Goal: Task Accomplishment & Management: Manage account settings

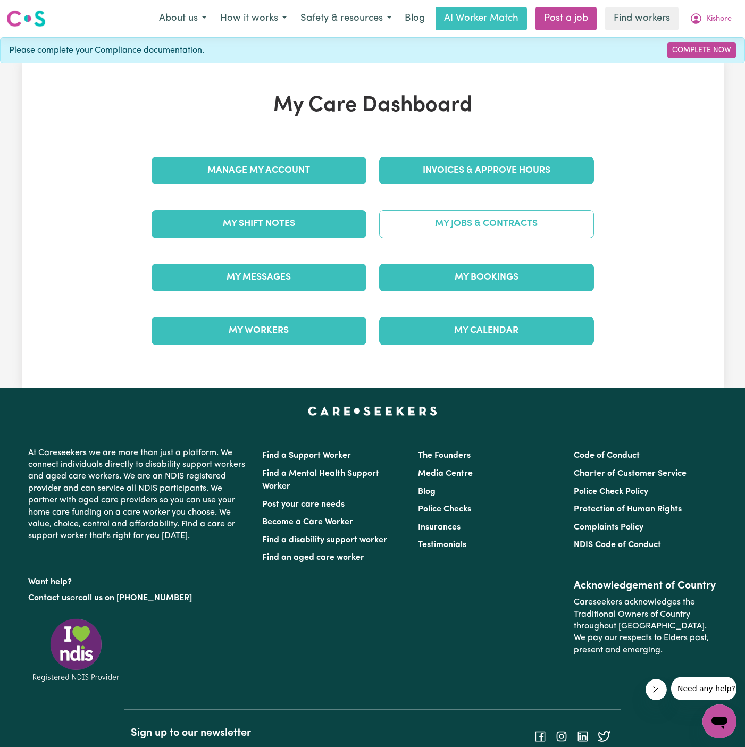
click at [519, 220] on link "My Jobs & Contracts" at bounding box center [486, 224] width 215 height 28
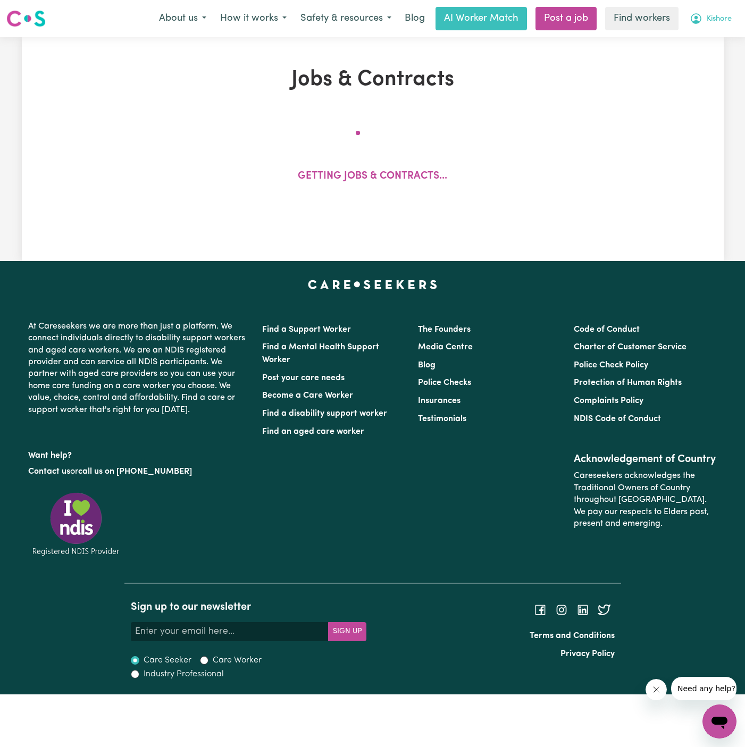
click at [720, 14] on span "Kishore" at bounding box center [719, 19] width 25 height 12
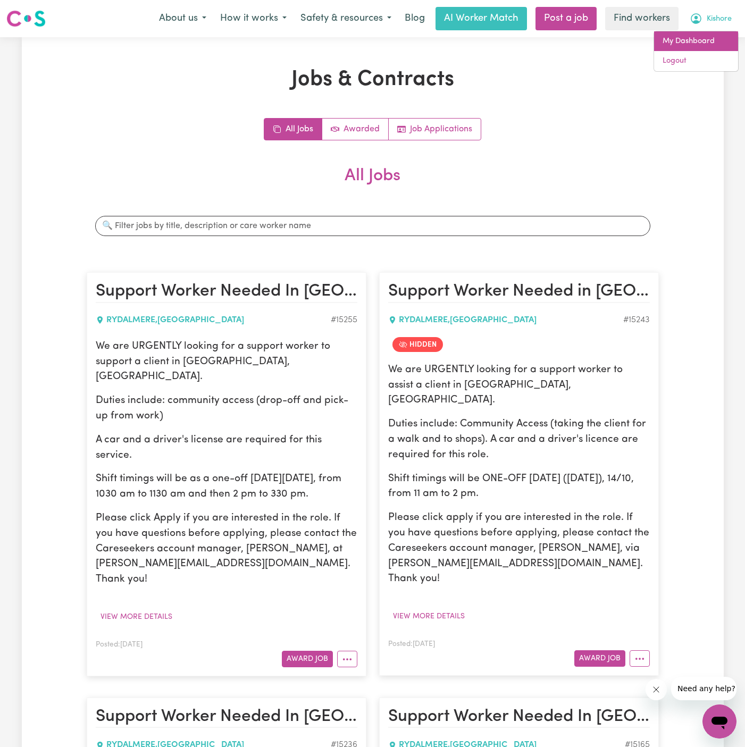
click at [701, 36] on link "My Dashboard" at bounding box center [696, 41] width 84 height 20
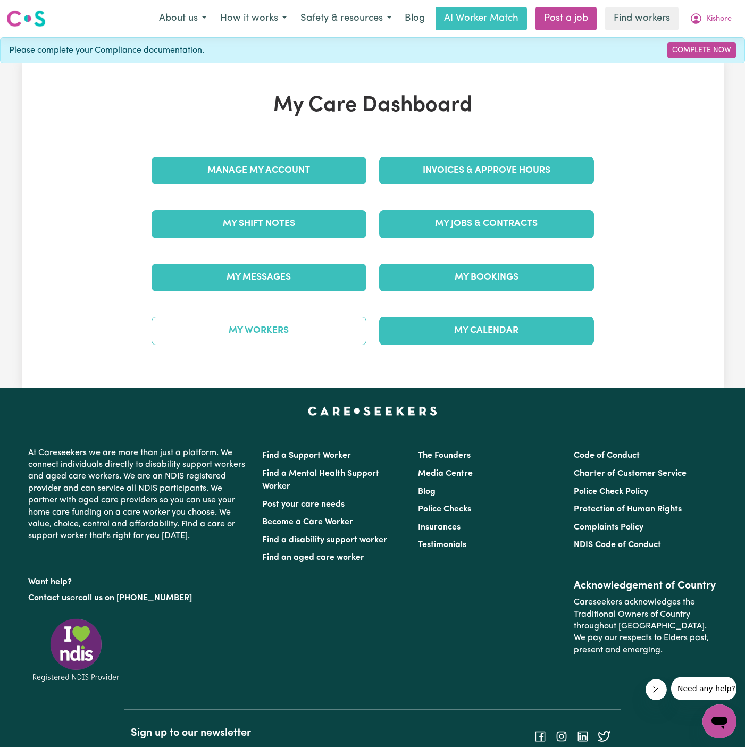
click at [283, 320] on link "My Workers" at bounding box center [259, 331] width 215 height 28
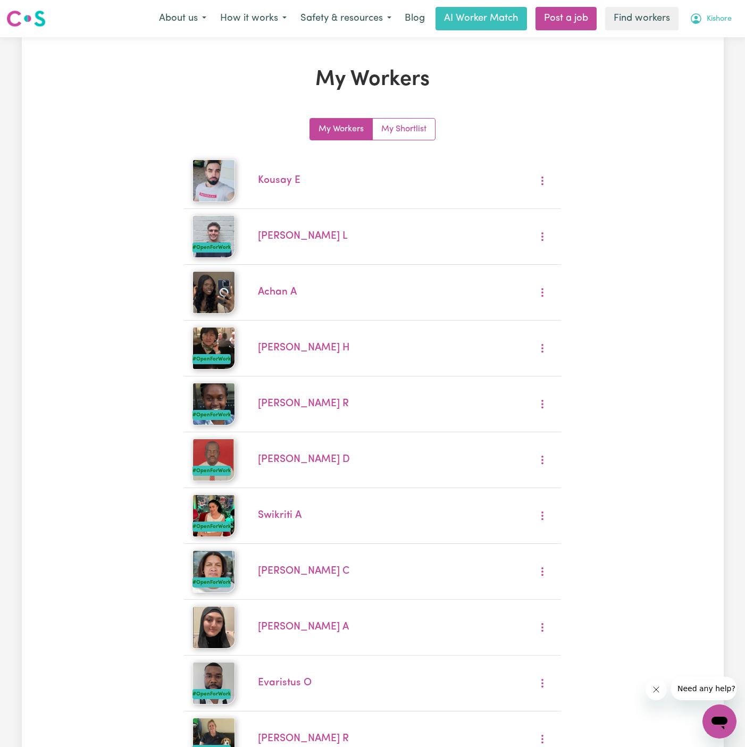
click at [713, 24] on span "Kishore" at bounding box center [719, 19] width 25 height 12
click at [712, 50] on link "My Dashboard" at bounding box center [696, 41] width 84 height 20
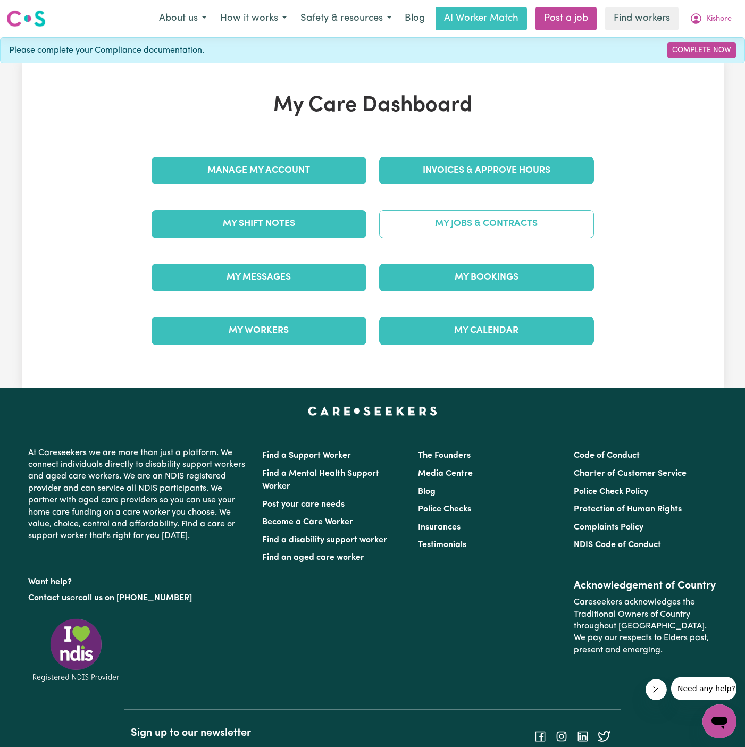
click at [479, 231] on link "My Jobs & Contracts" at bounding box center [486, 224] width 215 height 28
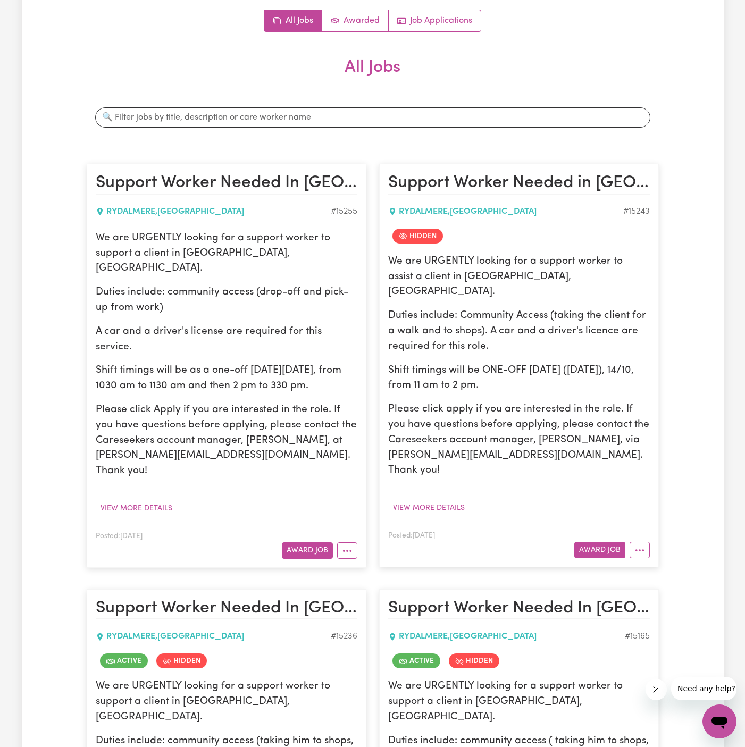
scroll to position [166, 0]
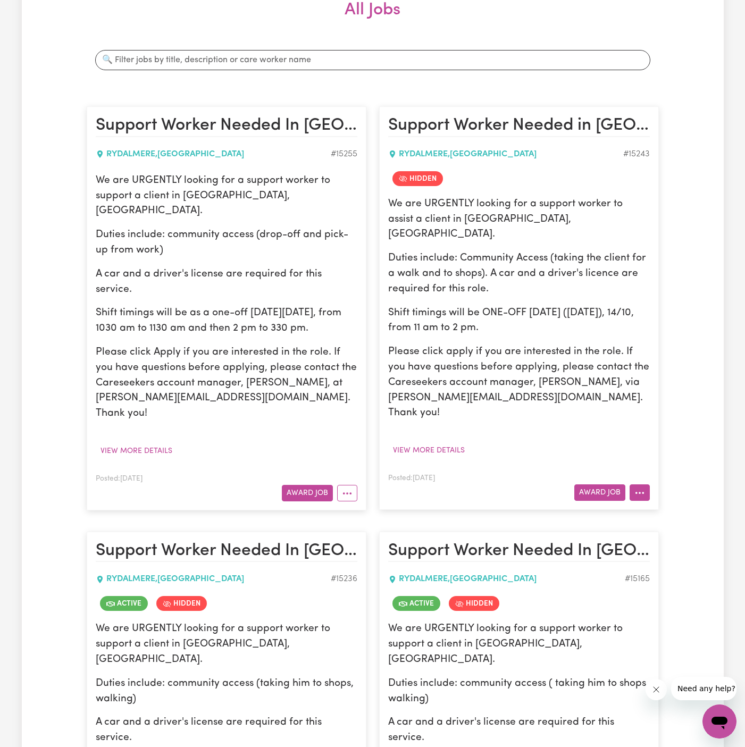
click at [646, 485] on button "More options" at bounding box center [640, 493] width 20 height 16
click at [657, 506] on link "Un-hide Job" at bounding box center [672, 516] width 84 height 21
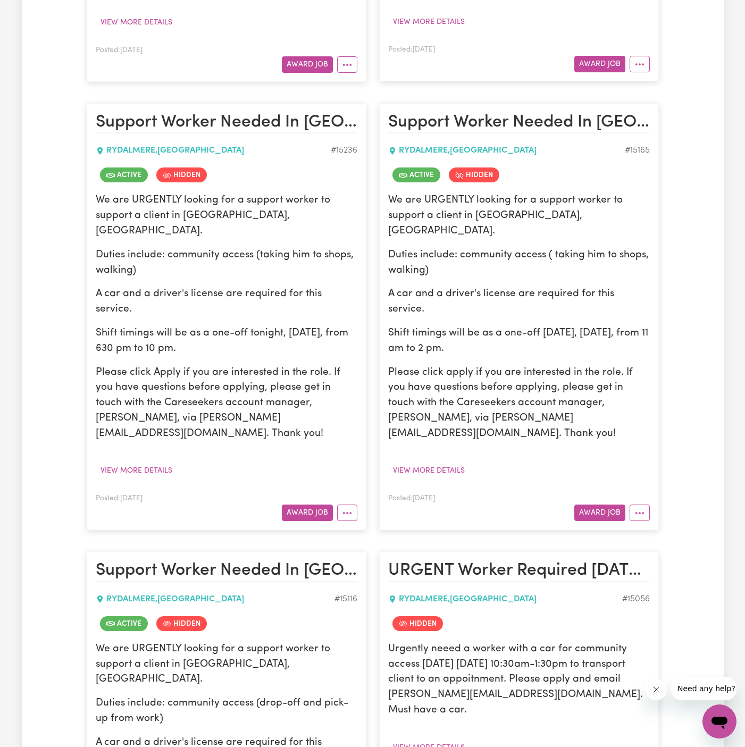
scroll to position [837, 0]
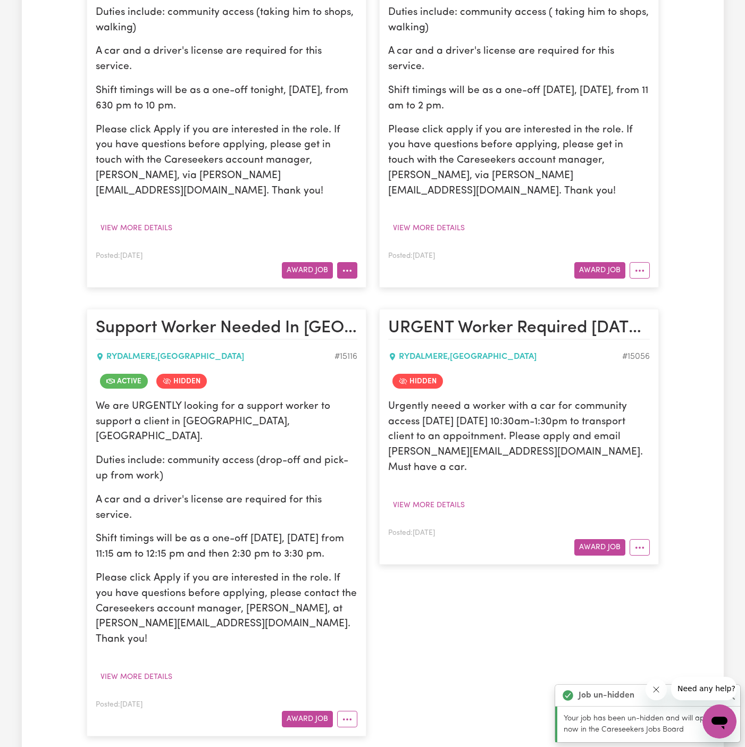
click at [352, 262] on button "More options" at bounding box center [347, 270] width 20 height 16
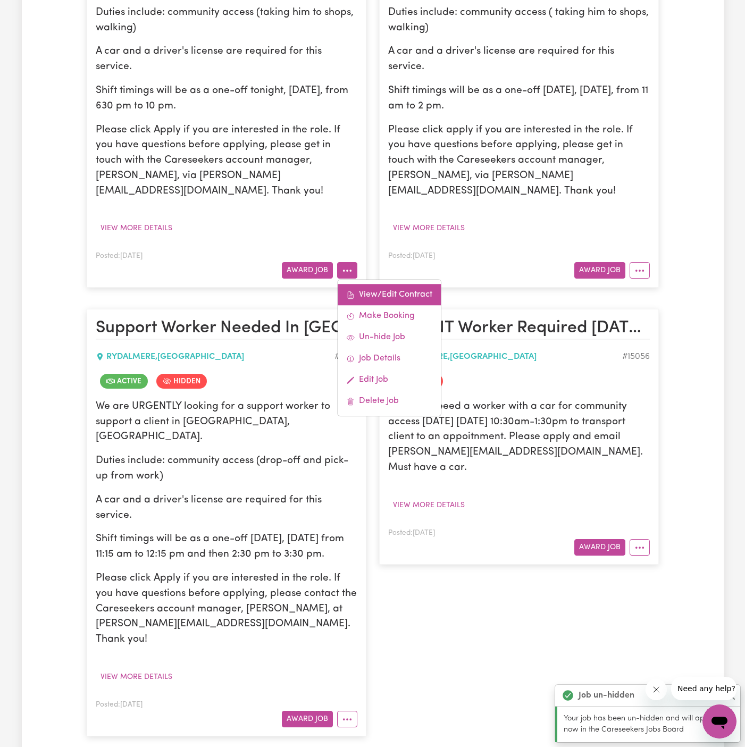
click at [367, 285] on link "View/Edit Contract" at bounding box center [389, 295] width 103 height 21
select select "WEEKDAY_DAYTIME"
select select "COMMUNITY_ACCESS"
select select "ONE"
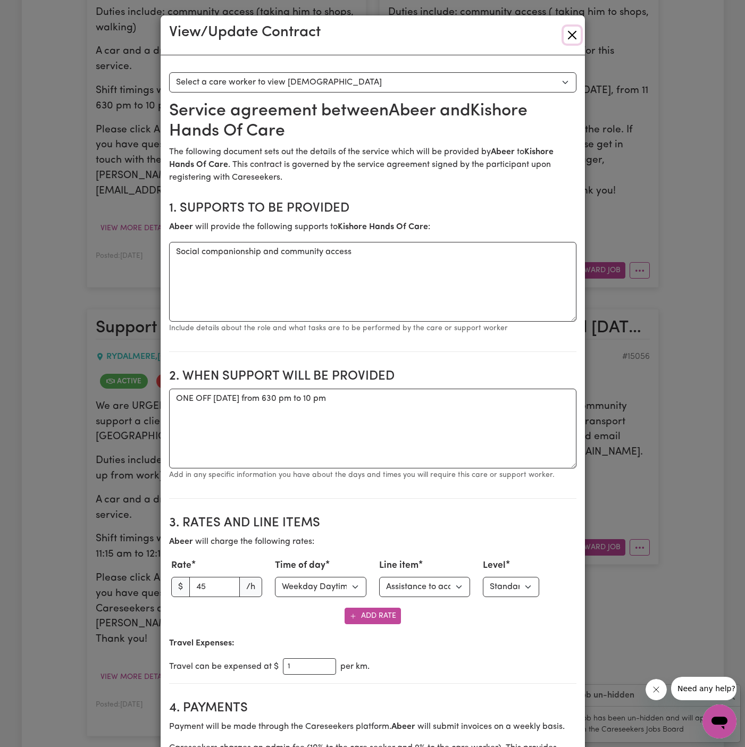
click at [569, 37] on button "Close" at bounding box center [572, 35] width 17 height 17
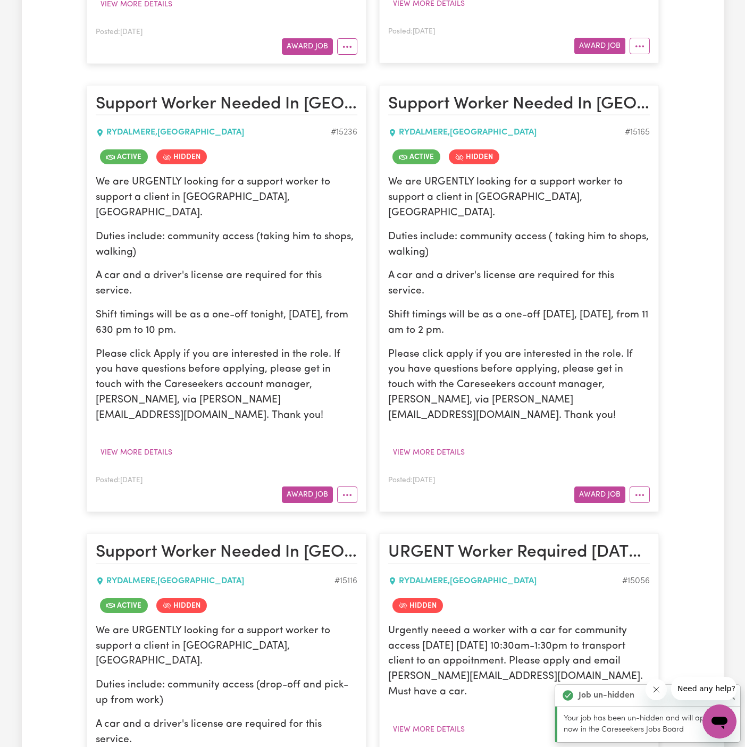
scroll to position [720, 0]
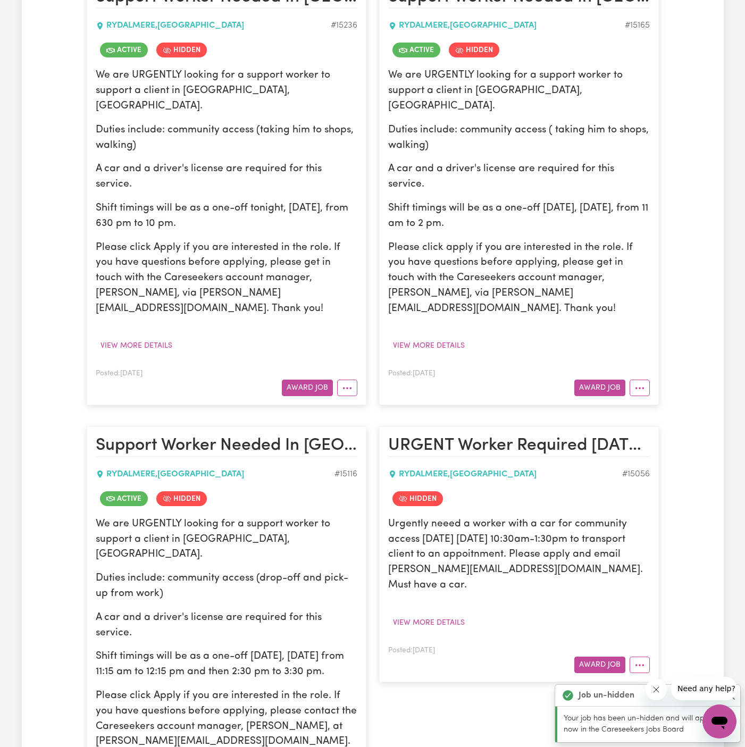
click at [636, 303] on article "Support Worker Needed In [GEOGRAPHIC_DATA], [GEOGRAPHIC_DATA] [GEOGRAPHIC_DATA]…" at bounding box center [519, 192] width 280 height 428
click at [643, 380] on button "More options" at bounding box center [640, 388] width 20 height 16
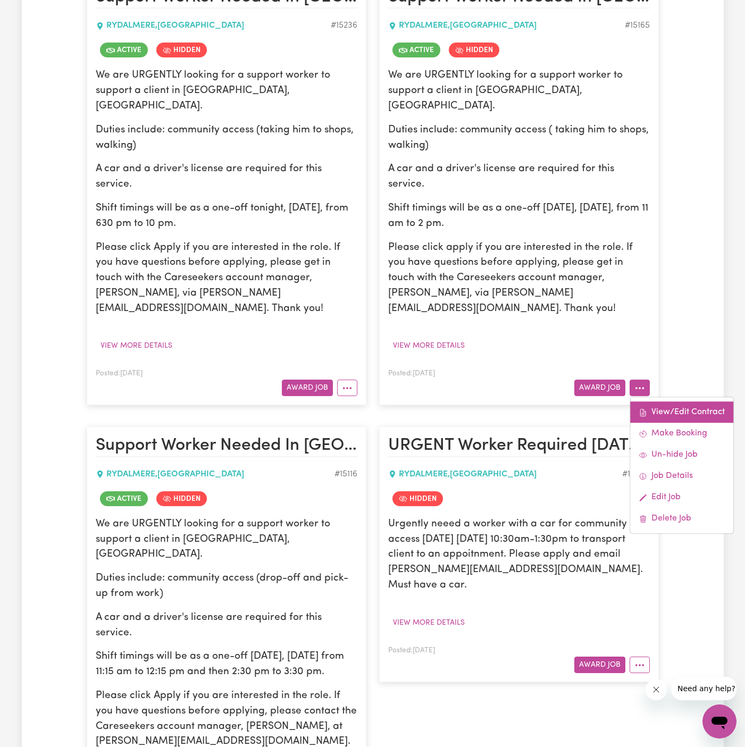
click at [649, 402] on link "View/Edit Contract" at bounding box center [681, 412] width 103 height 21
select select "WEEKDAY_DAYTIME"
select select "ASSISTANCE_SELF_CARE"
select select "ONE"
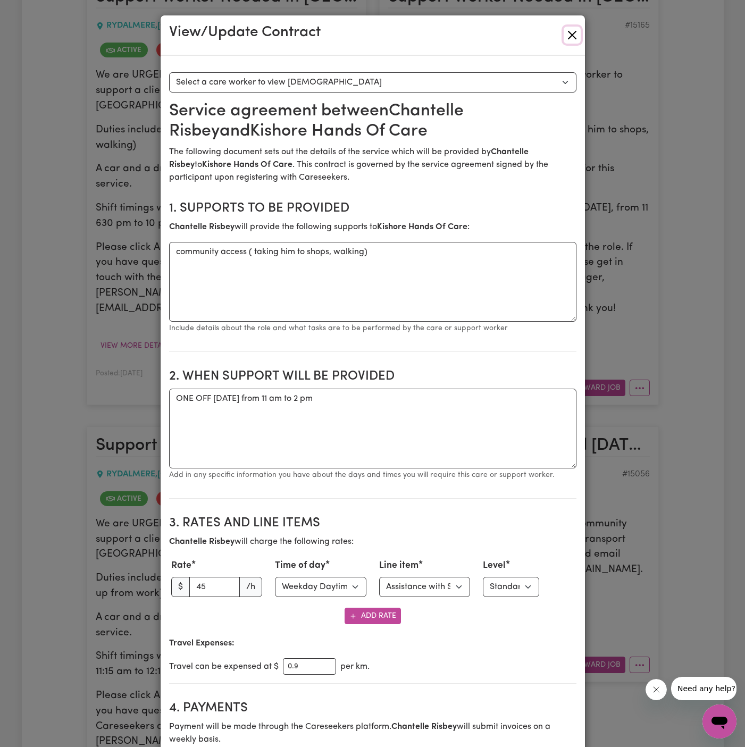
click at [569, 36] on button "Close" at bounding box center [572, 35] width 17 height 17
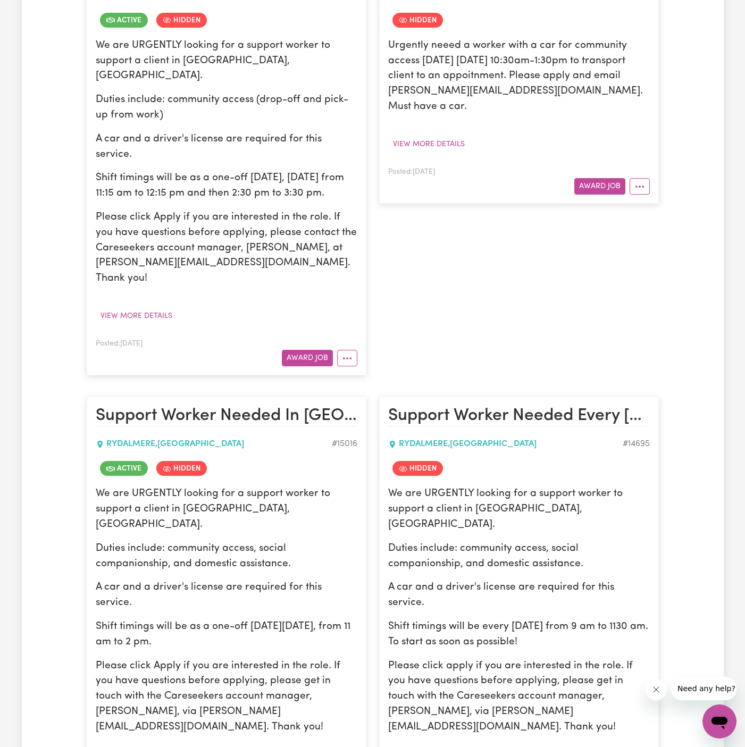
scroll to position [1226, 0]
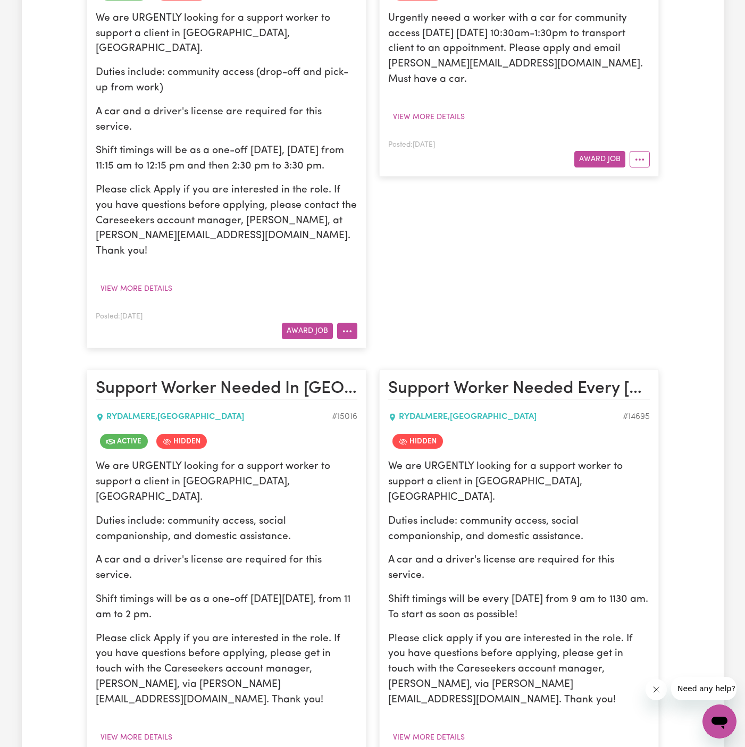
click at [353, 323] on button "More options" at bounding box center [347, 331] width 20 height 16
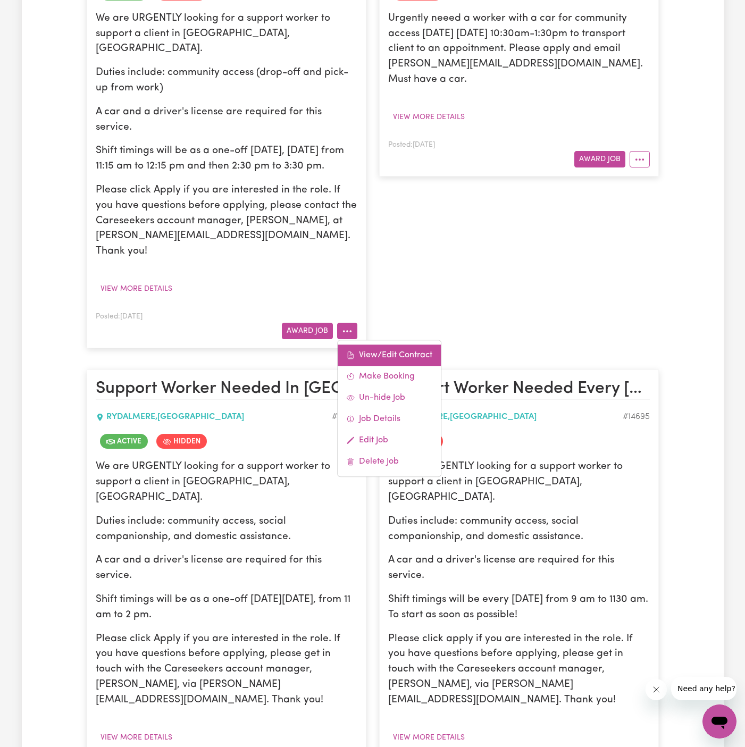
click at [372, 345] on link "View/Edit Contract" at bounding box center [389, 355] width 103 height 21
select select "WEEKDAY_DAYTIME"
select select "ASSISTANCE_SELF_CARE"
select select "ONE"
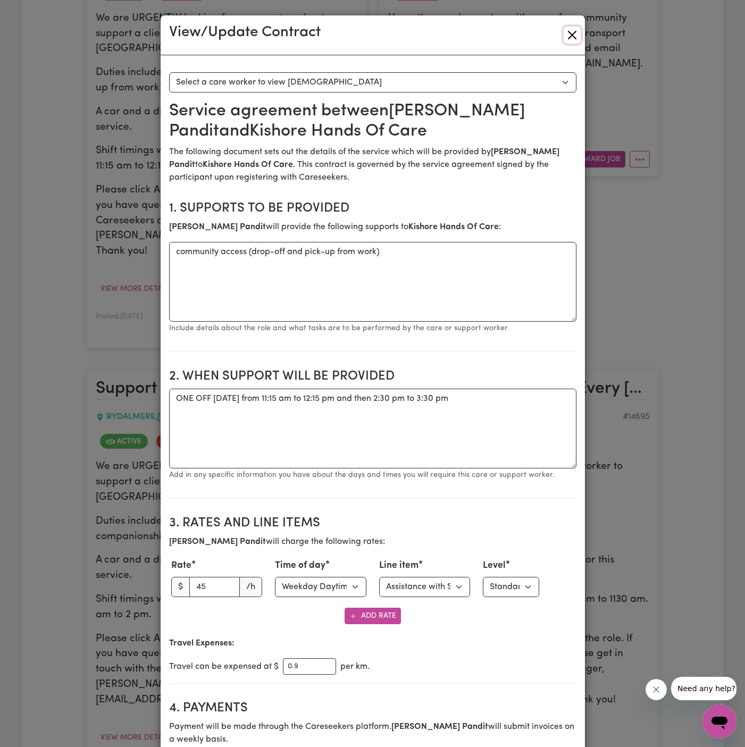
click at [576, 34] on button "Close" at bounding box center [572, 35] width 17 height 17
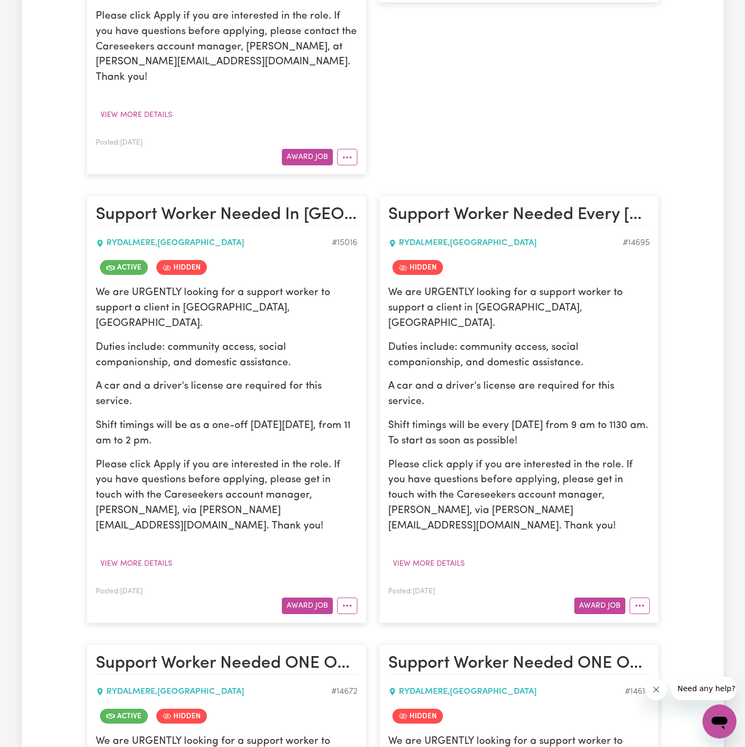
scroll to position [1429, 0]
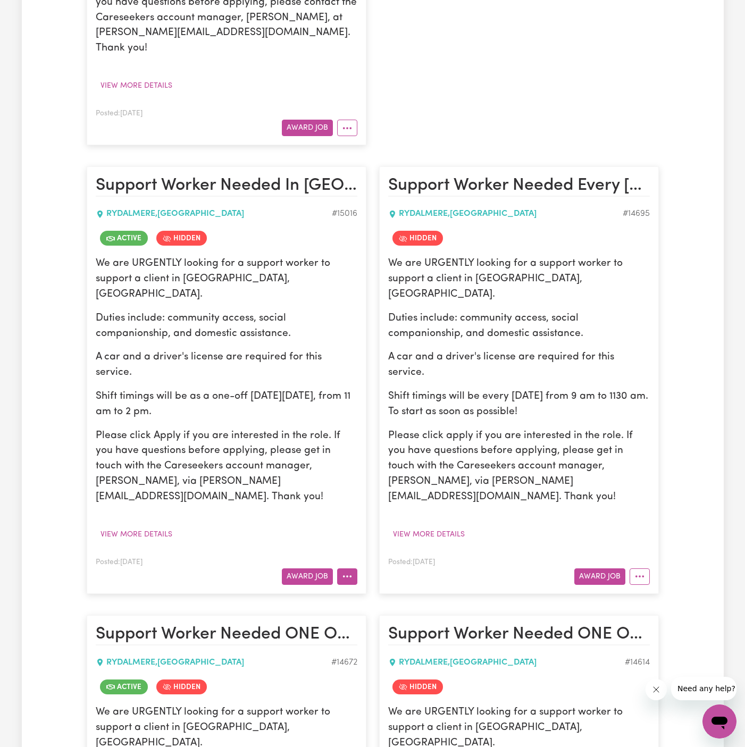
click at [350, 571] on icon "More options" at bounding box center [347, 576] width 11 height 11
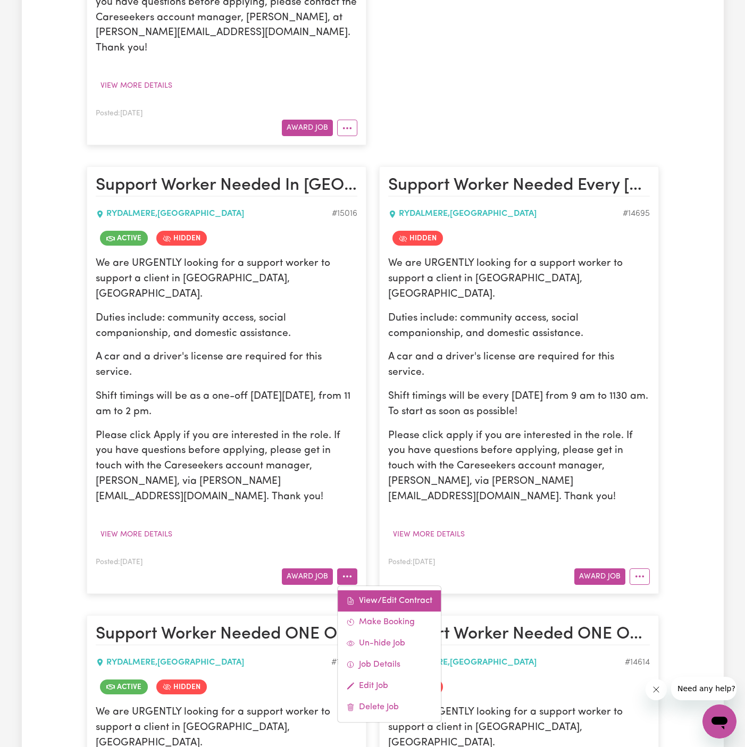
click at [379, 591] on link "View/Edit Contract" at bounding box center [389, 601] width 103 height 21
select select "WEEKDAY_DAYTIME"
select select "ASSISTANCE_SELF_CARE"
select select "ONE"
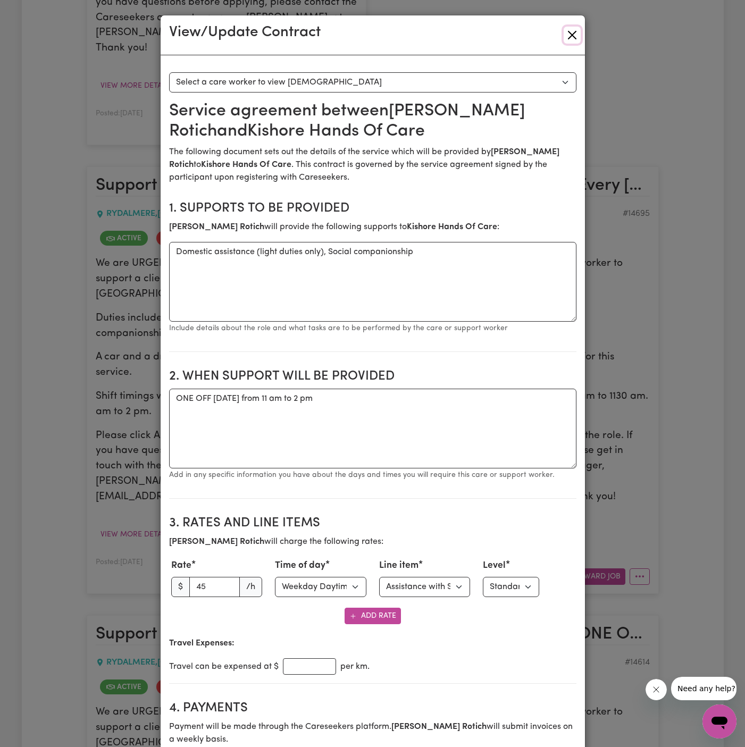
click at [571, 39] on button "Close" at bounding box center [572, 35] width 17 height 17
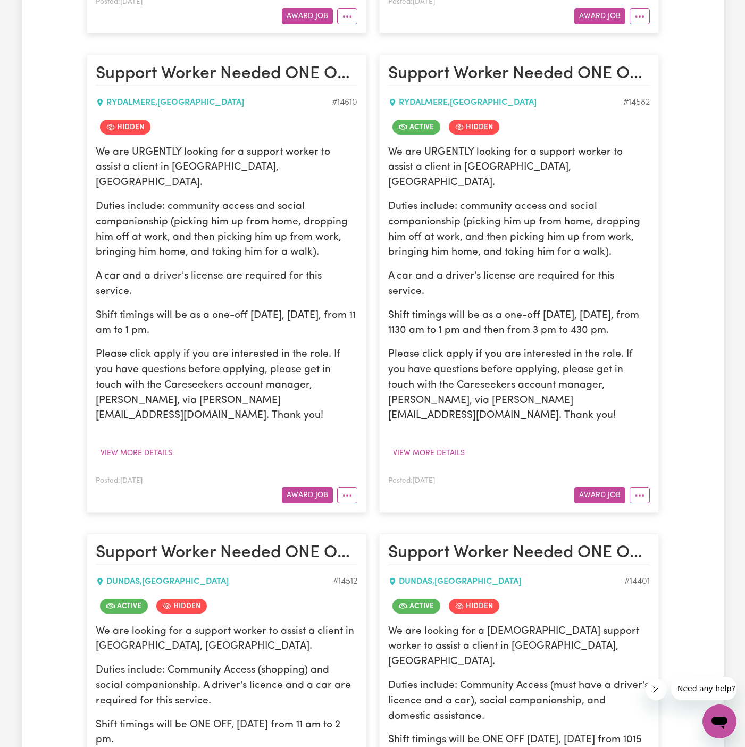
scroll to position [2448, 0]
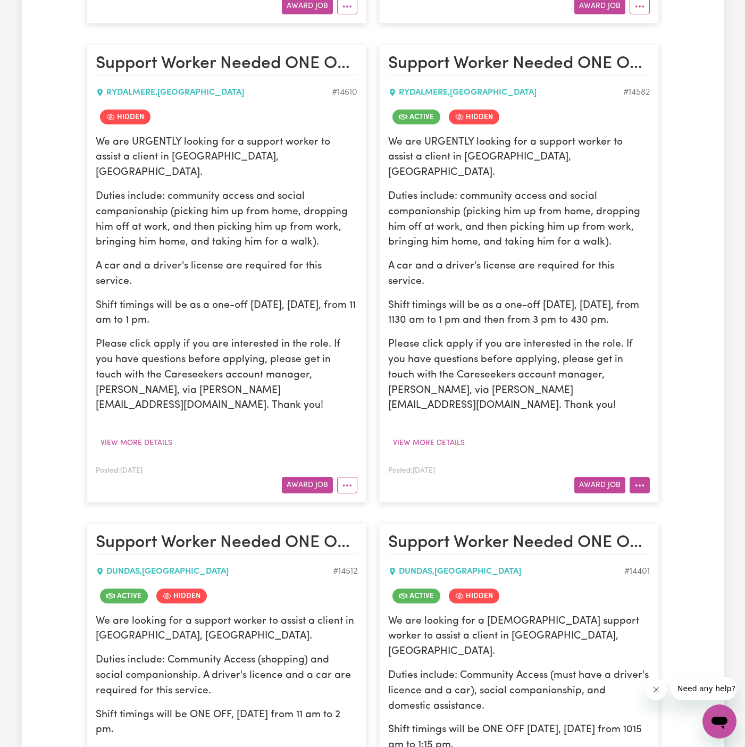
click at [641, 477] on button "More options" at bounding box center [640, 485] width 20 height 16
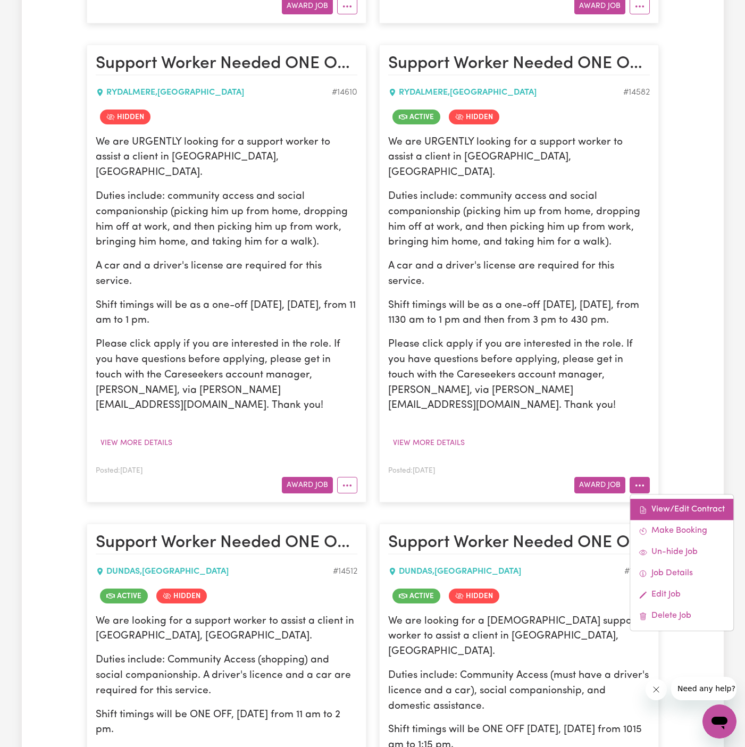
click at [645, 506] on icon at bounding box center [643, 510] width 9 height 9
select select "WEEKDAY_DAYTIME"
select select "ASSISTANCE_SELF_CARE"
select select "ONE"
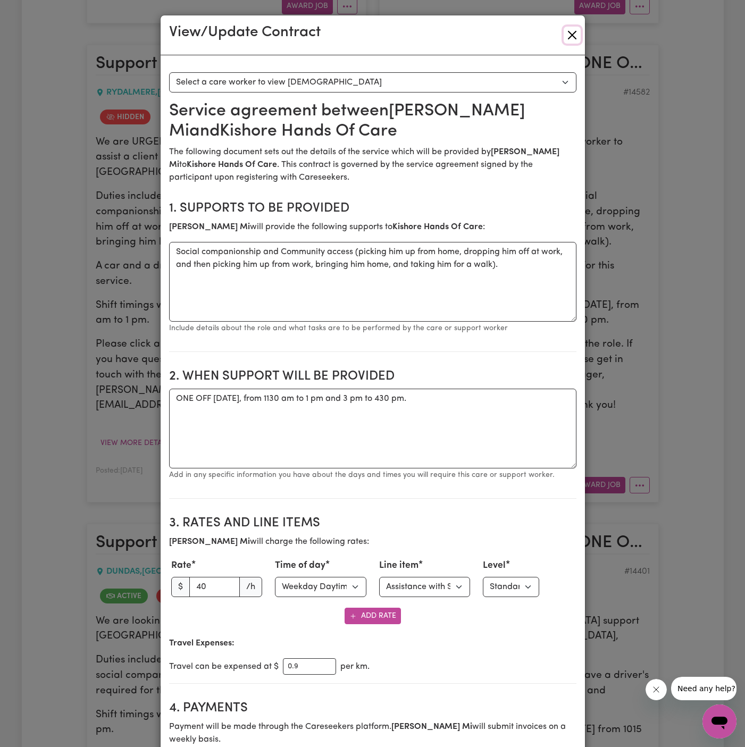
click at [567, 33] on button "Close" at bounding box center [572, 35] width 17 height 17
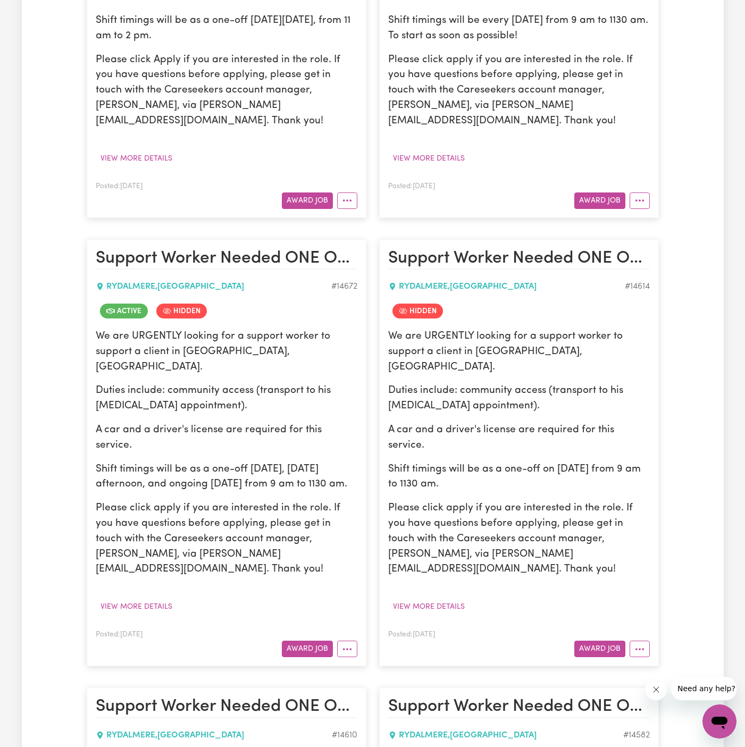
scroll to position [1880, 0]
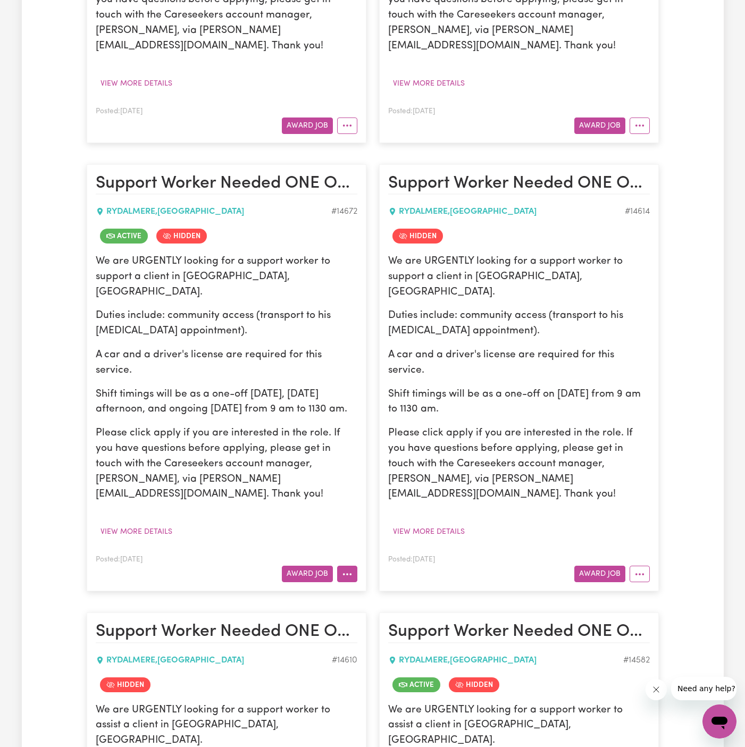
click at [351, 566] on button "More options" at bounding box center [347, 574] width 20 height 16
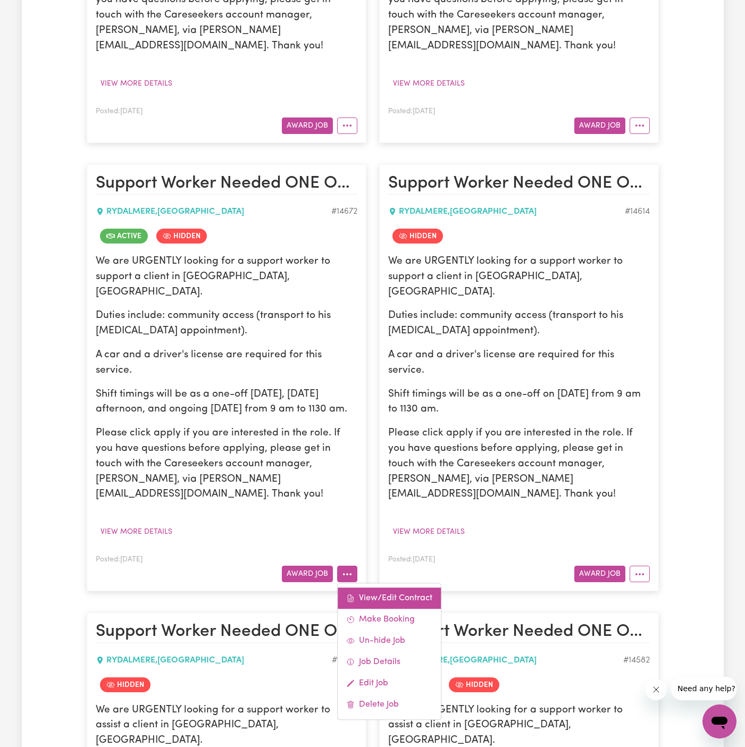
click at [379, 588] on link "View/Edit Contract" at bounding box center [389, 598] width 103 height 21
select select "WEEKDAY_DAYTIME"
select select "ASSISTANCE_SELF_CARE"
select select "ONE"
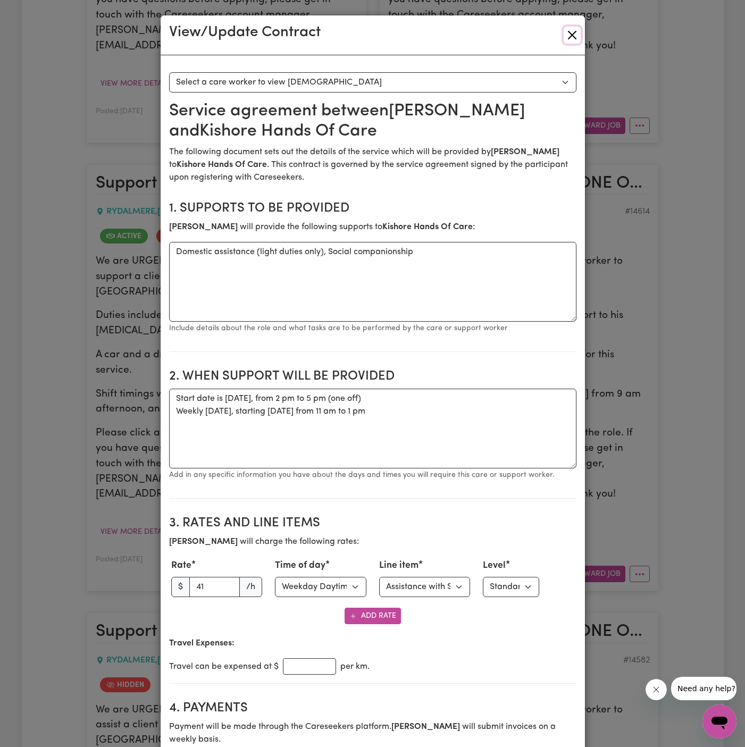
click at [574, 30] on button "Close" at bounding box center [572, 35] width 17 height 17
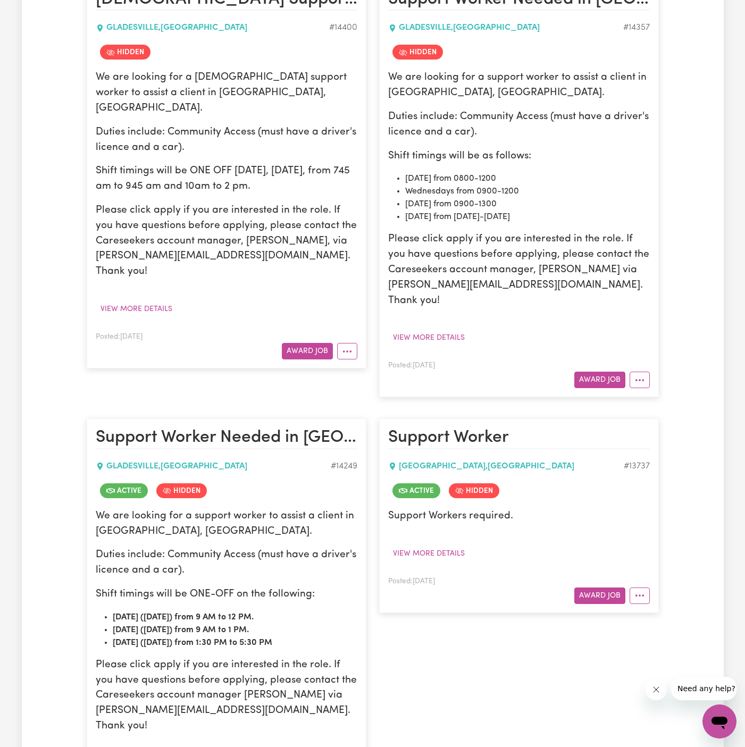
scroll to position [3690, 0]
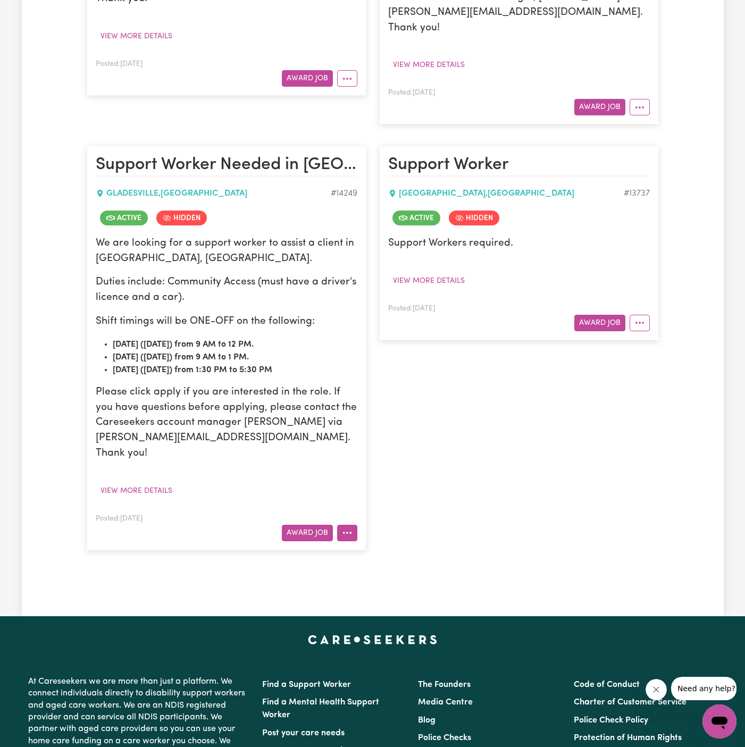
click at [343, 528] on icon "More options" at bounding box center [347, 533] width 11 height 11
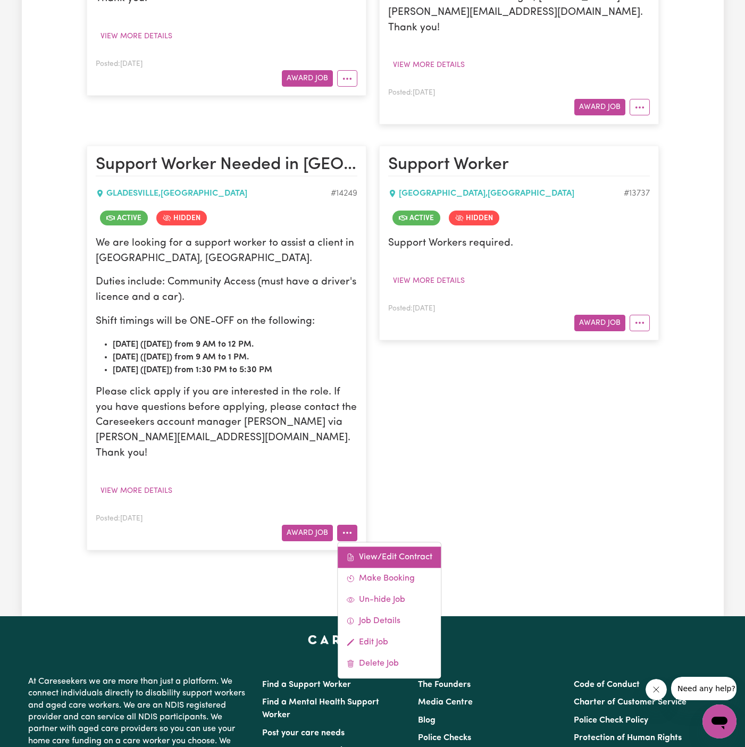
click at [379, 547] on link "View/Edit Contract" at bounding box center [389, 557] width 103 height 21
select select "WEEKDAY_DAYTIME"
select select "ASSISTANCE_SELF_CARE"
select select "ONE"
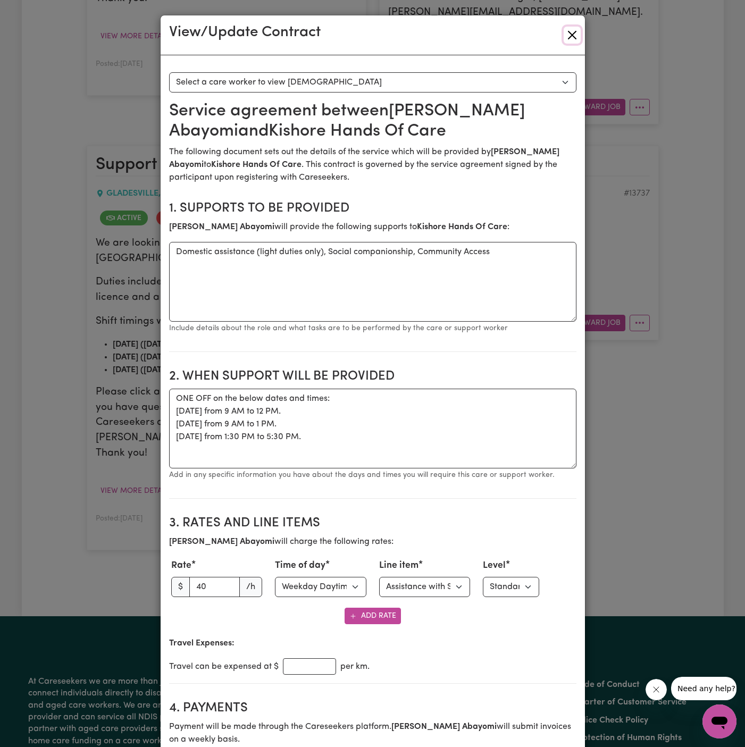
click at [579, 29] on button "Close" at bounding box center [572, 35] width 17 height 17
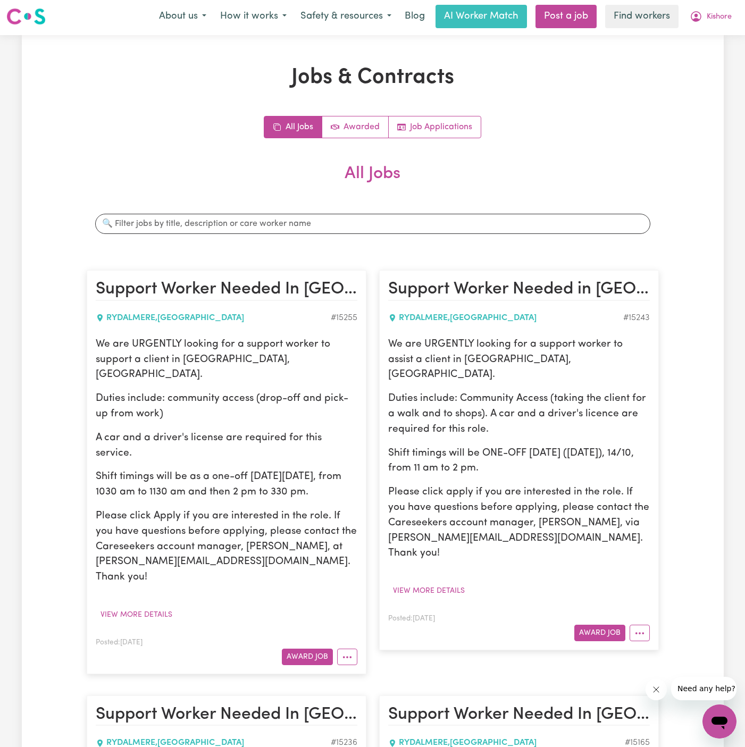
scroll to position [0, 0]
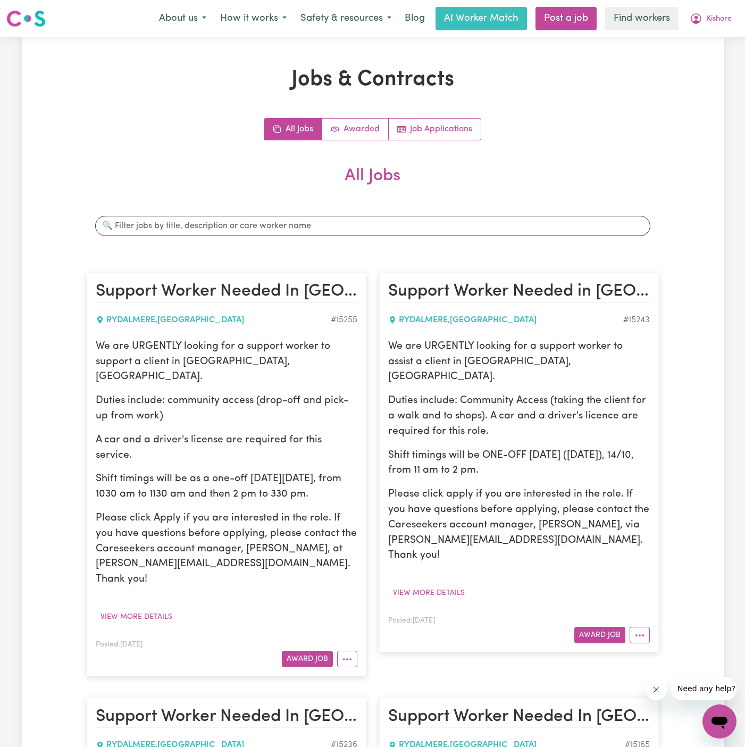
click at [290, 566] on div "We are URGENTLY looking for a support worker to support a client in [GEOGRAPHIC…" at bounding box center [227, 482] width 262 height 286
click at [306, 651] on button "Award Job" at bounding box center [307, 659] width 51 height 16
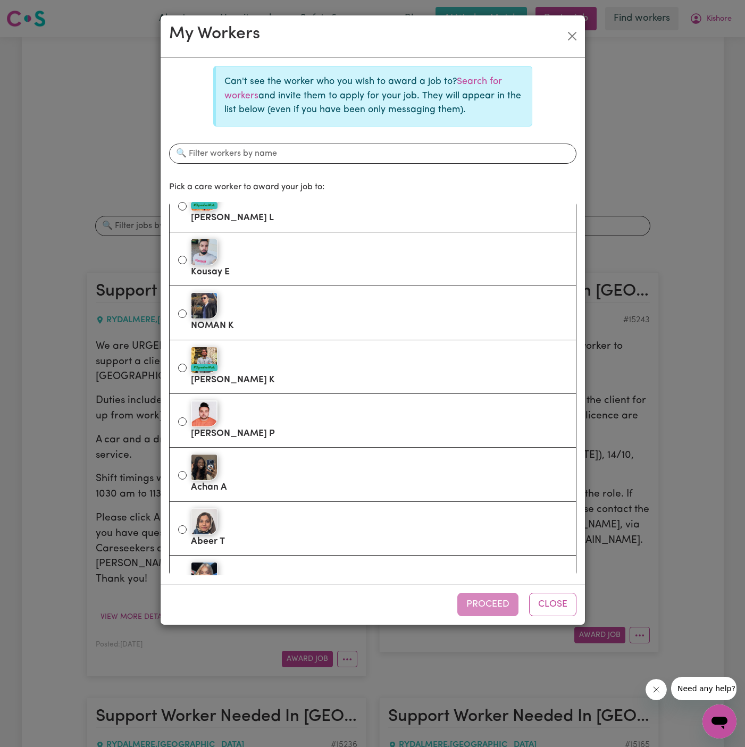
scroll to position [1509, 0]
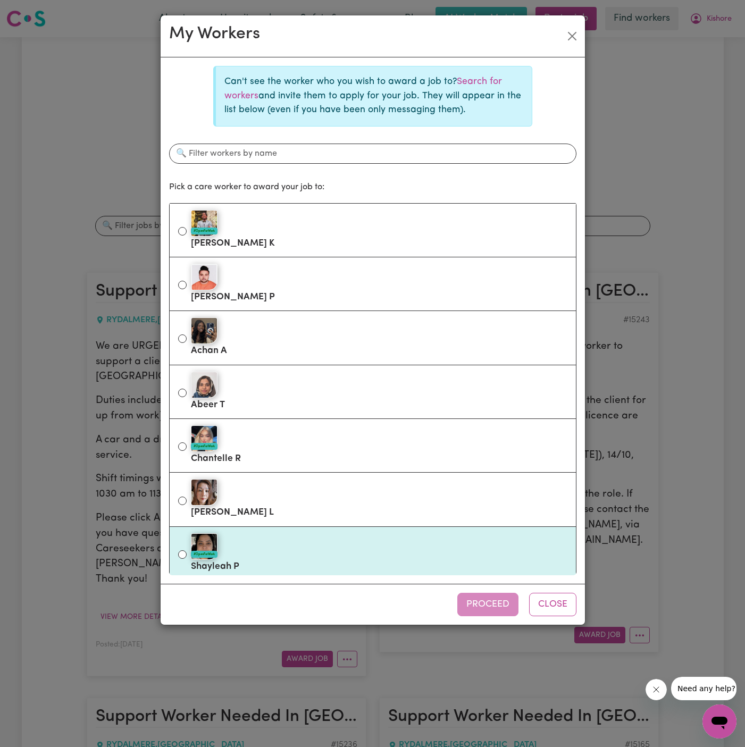
click at [321, 534] on div "#OpenForWork" at bounding box center [379, 547] width 377 height 27
click at [187, 551] on input "#OpenForWork Shayleah P" at bounding box center [182, 555] width 9 height 9
radio input "true"
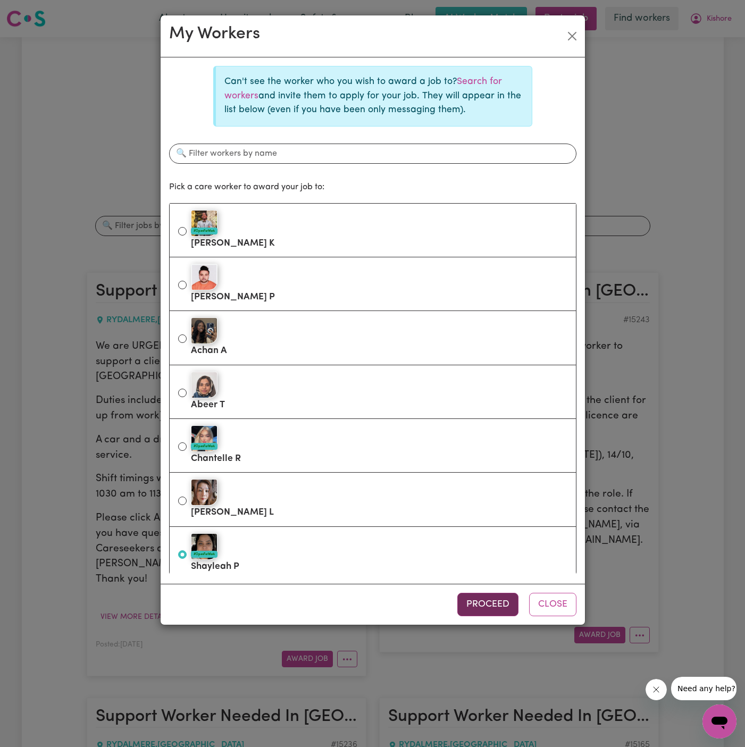
click at [483, 595] on button "Proceed" at bounding box center [488, 604] width 61 height 23
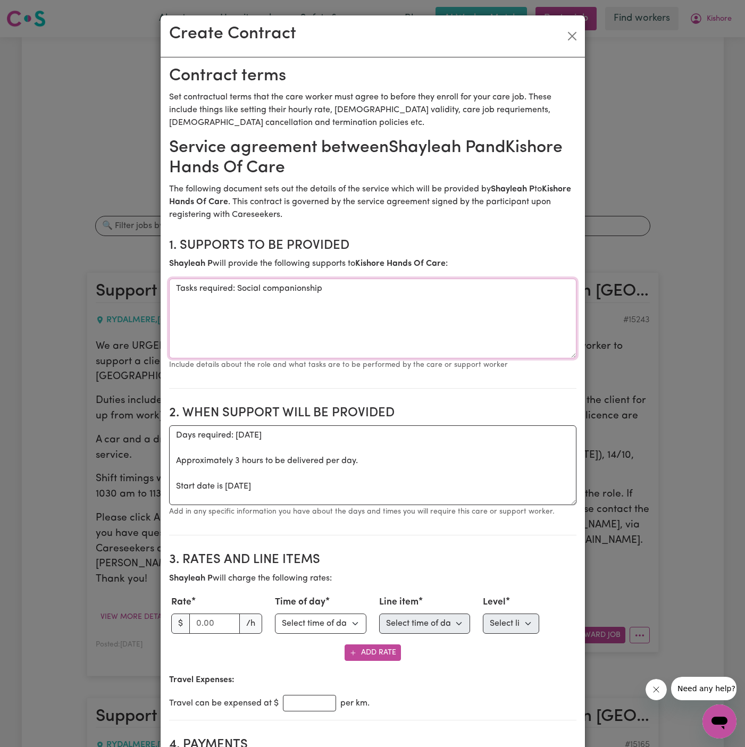
drag, startPoint x: 236, startPoint y: 290, endPoint x: 119, endPoint y: 285, distance: 117.2
click at [119, 285] on div "Create Contract Contract terms Set contractual terms that the care worker must …" at bounding box center [372, 373] width 745 height 747
click at [321, 287] on textarea "Social companionship" at bounding box center [373, 319] width 408 height 80
type textarea "Social companionship and community access"
click at [250, 479] on textarea "Days required: [DATE] Approximately 3 hours to be delivered per day. Start date…" at bounding box center [373, 466] width 408 height 80
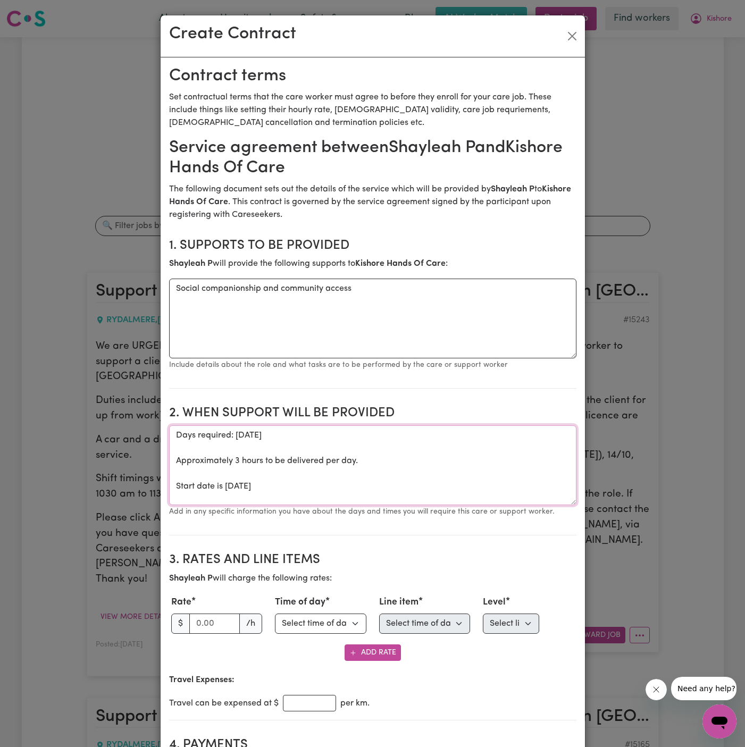
drag, startPoint x: 225, startPoint y: 485, endPoint x: 146, endPoint y: 430, distance: 95.9
click at [146, 430] on div "Create Contract Contract terms Set contractual terms that the care worker must …" at bounding box center [372, 373] width 745 height 747
click at [371, 426] on textarea "ONE OFF [DATE]" at bounding box center [373, 466] width 408 height 80
click at [385, 442] on textarea "ONE OFF [DATE]" at bounding box center [373, 466] width 408 height 80
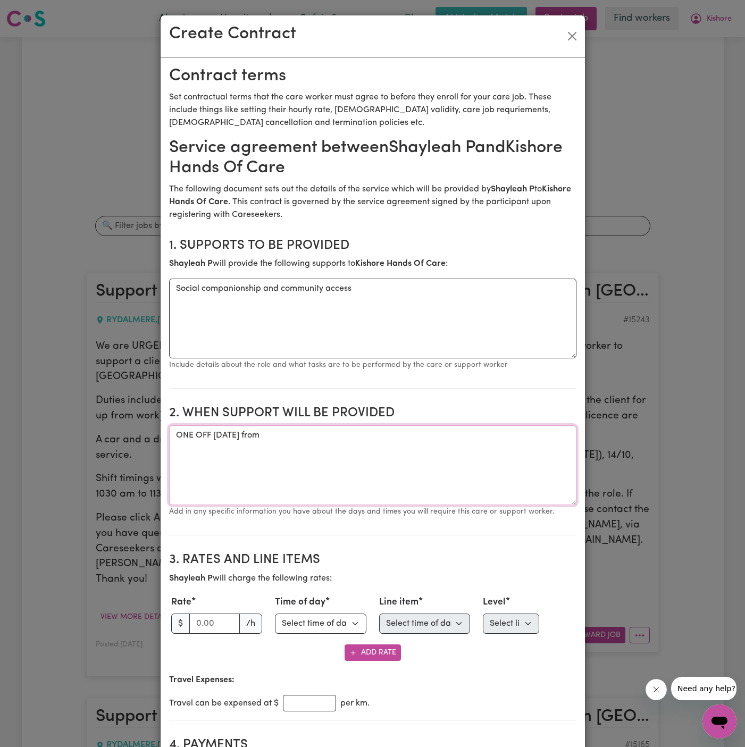
paste textarea "from 1030 am to 1130 am and then 2 pm to 330 pm."
click at [352, 436] on textarea "ONE OFF [DATE] from from 1030 am to 1130 am and then 2 pm to 330 pm." at bounding box center [373, 466] width 408 height 80
click at [405, 464] on textarea "ONE OFF [DATE] from 1030 am to 1130 am and then 2 pm to 330 pm." at bounding box center [373, 466] width 408 height 80
type textarea "ONE OFF [DATE] from 1030 am to 1130 am and then 2 pm to 330 pm"
click at [210, 621] on input "number" at bounding box center [214, 624] width 51 height 20
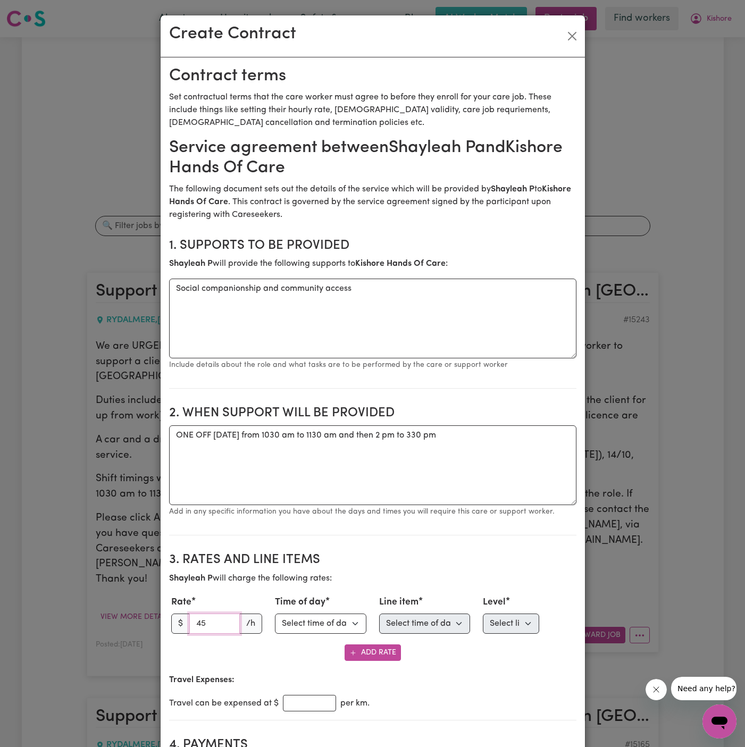
type input "45"
click at [276, 645] on div "Add Rate" at bounding box center [373, 653] width 408 height 16
click at [301, 623] on select "Select time of day Weekday Daytime Weekday Evening [DATE] [DATE] Public Holiday…" at bounding box center [321, 624] width 92 height 20
select select "WEEKDAY_DAYTIME"
click at [275, 614] on select "Select time of day Weekday Daytime Weekday Evening [DATE] [DATE] Public Holiday…" at bounding box center [321, 624] width 92 height 20
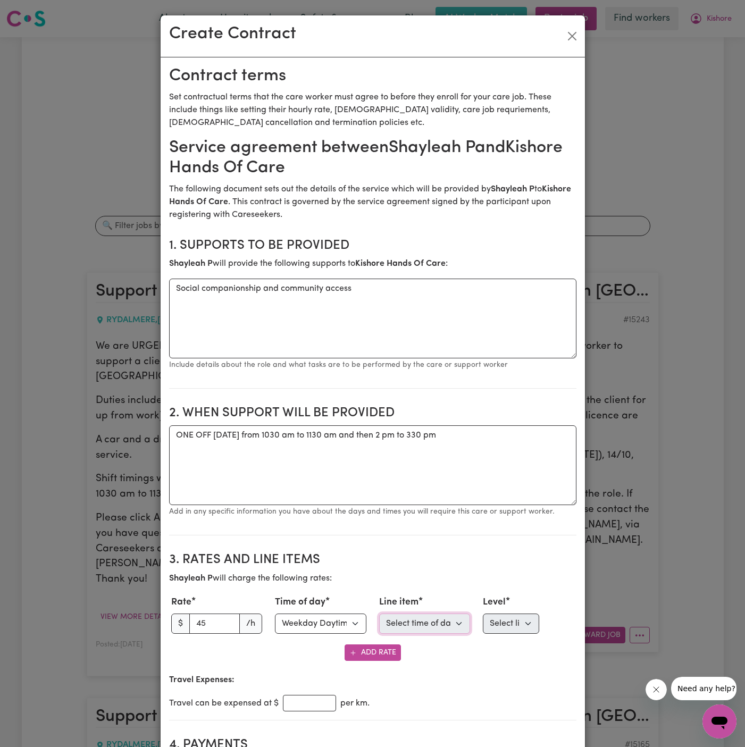
click at [422, 628] on select "Select time of day first Assistance with Self Care Activities Assistance with p…" at bounding box center [425, 624] width 92 height 20
click at [379, 614] on select "Select line item Assistance with Self Care Activities Assistance with personal …" at bounding box center [425, 624] width 92 height 20
click at [424, 621] on select "Select line item Assistance with Self Care Activities Assistance with personal …" at bounding box center [425, 624] width 92 height 20
select select "ACTIVITY_TRANSPORT"
click at [379, 614] on select "Select line item Assistance with Self Care Activities Assistance with personal …" at bounding box center [425, 624] width 92 height 20
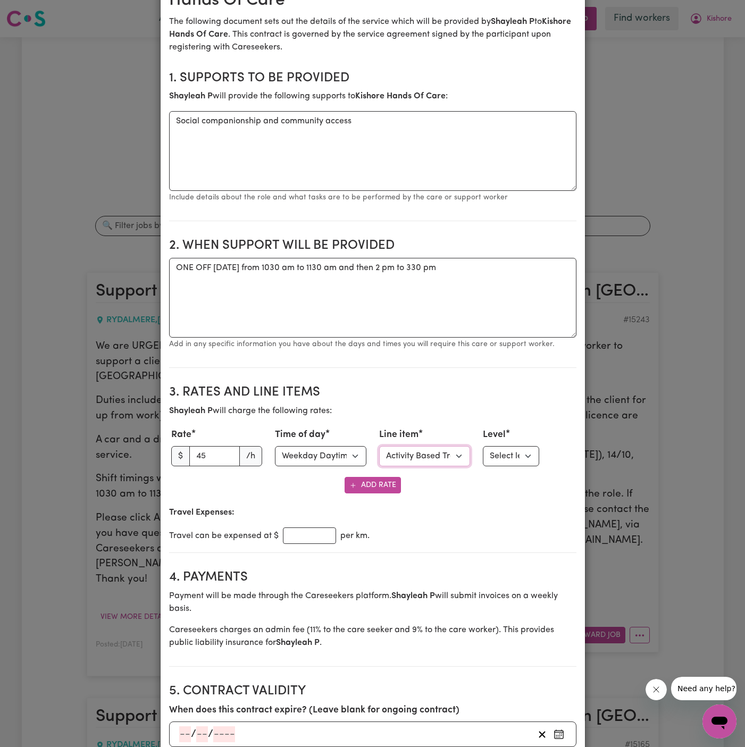
scroll to position [219, 0]
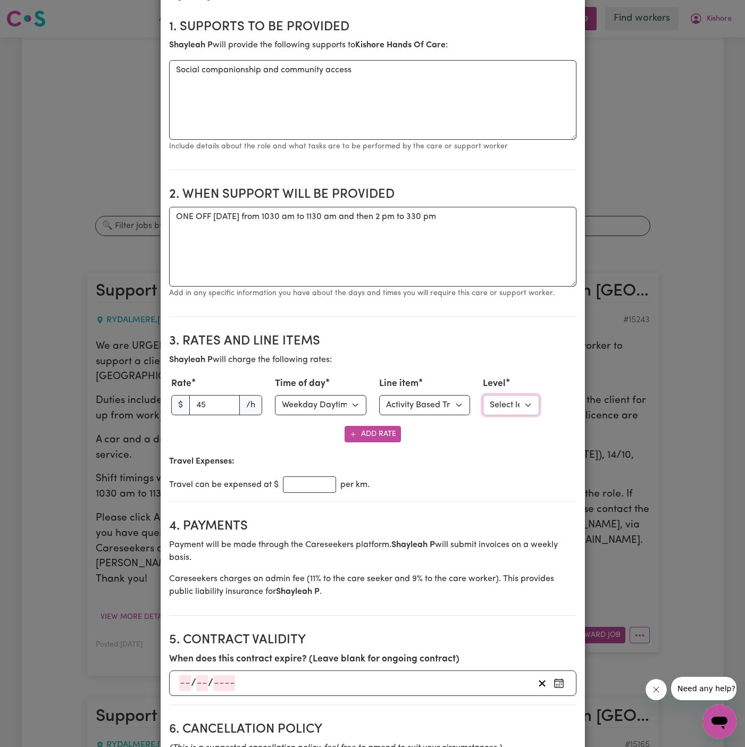
click at [509, 405] on select "Select level Standard Level 1" at bounding box center [511, 405] width 56 height 20
select select "ONE"
click at [483, 395] on select "Select level Standard Level 1" at bounding box center [511, 405] width 56 height 20
click at [313, 485] on input "number" at bounding box center [309, 485] width 53 height 16
type input "1"
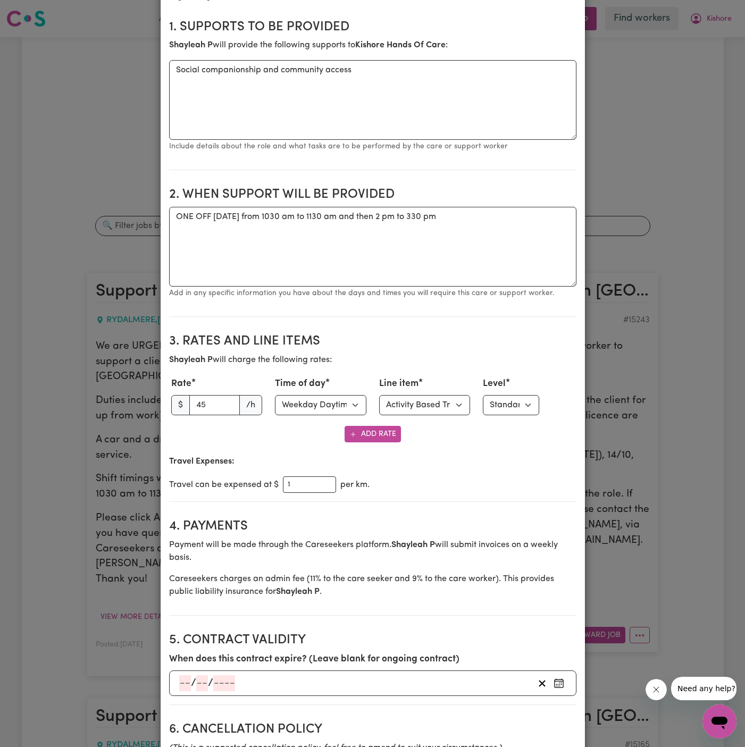
click at [363, 503] on section "Service agreement between [PERSON_NAME] P and Kishore Hands Of Care The followi…" at bounding box center [373, 755] width 408 height 1673
click at [303, 477] on input "1" at bounding box center [309, 485] width 53 height 16
click at [302, 483] on input "1" at bounding box center [309, 485] width 53 height 16
click at [456, 463] on p "Travel Expenses:" at bounding box center [373, 461] width 408 height 13
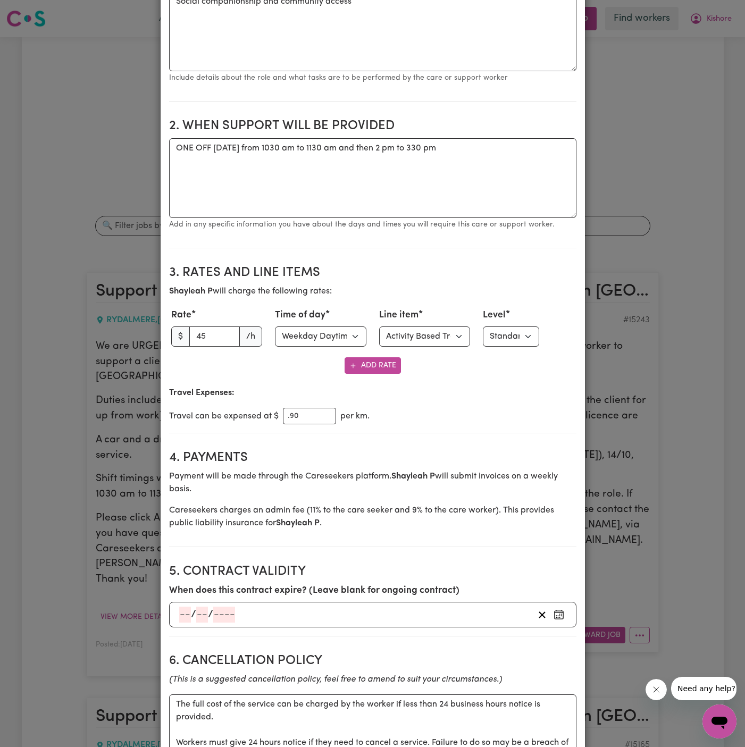
scroll to position [301, 0]
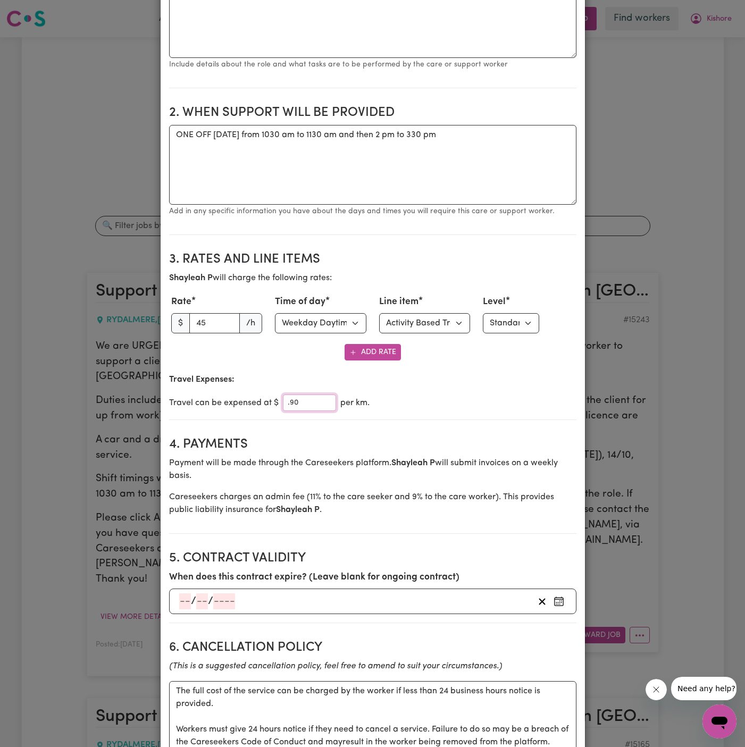
drag, startPoint x: 306, startPoint y: 401, endPoint x: 271, endPoint y: 401, distance: 34.6
click at [271, 401] on div "Travel can be expensed at $ .90 per km." at bounding box center [373, 403] width 408 height 16
type input "1"
click at [385, 435] on section "4. Payments Payment will be made through the Careseekers platform. [PERSON_NAME…" at bounding box center [373, 481] width 408 height 105
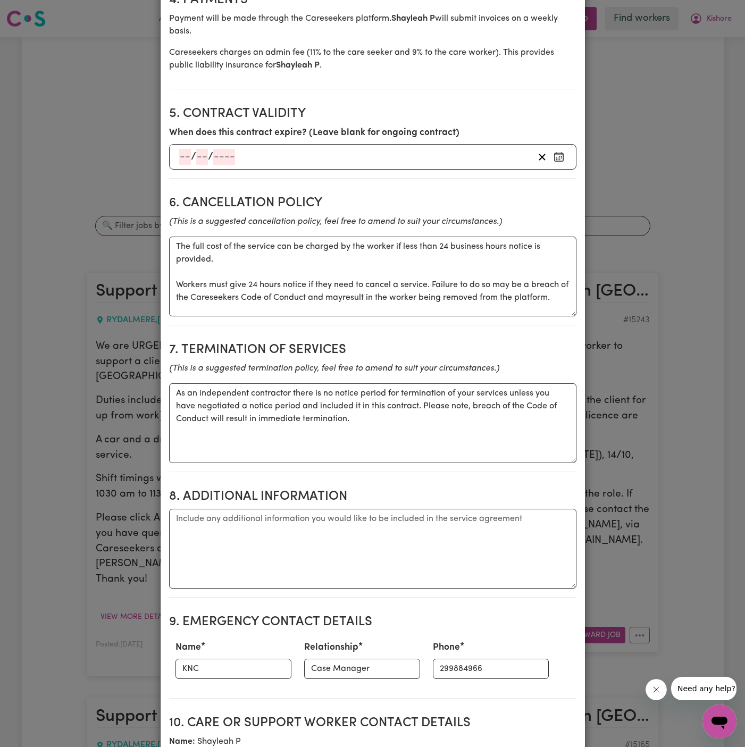
scroll to position [791, 0]
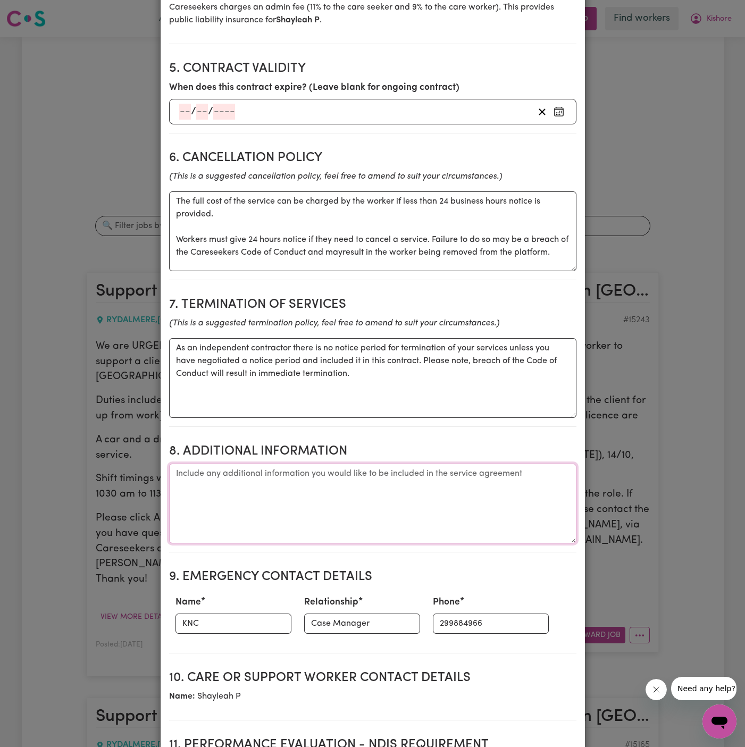
click at [384, 478] on textarea "Additional information" at bounding box center [373, 504] width 408 height 80
click at [220, 465] on textarea "Additional information" at bounding box center [373, 504] width 408 height 80
paste textarea "[STREET_ADDRESS][PERSON_NAME]"
type textarea "Client's Address: [STREET_ADDRESS][PERSON_NAME]"
click at [227, 624] on input "KNC" at bounding box center [234, 624] width 116 height 20
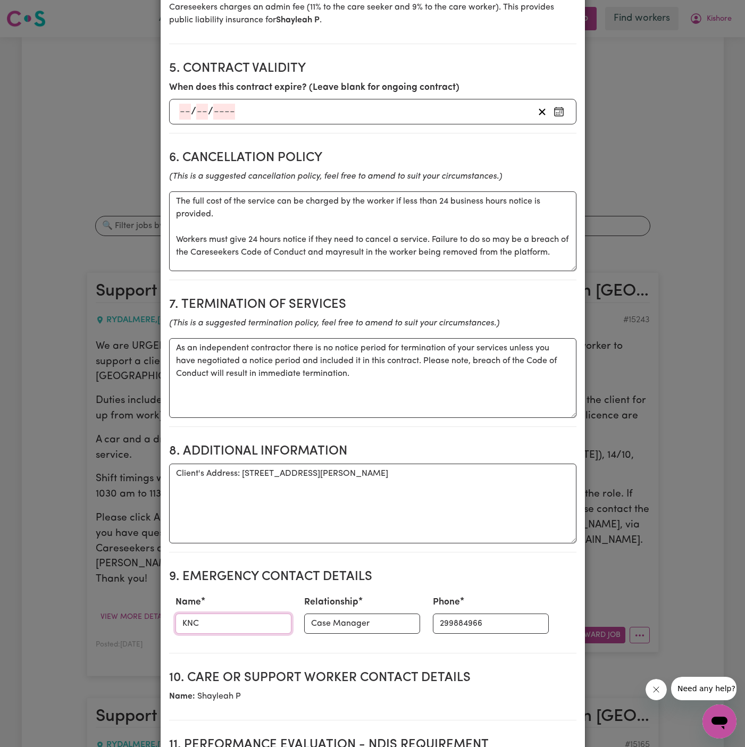
click at [227, 624] on input "KNC" at bounding box center [234, 624] width 116 height 20
paste input "[PERSON_NAME] - Case Manager || 0424 558 544"
drag, startPoint x: 217, startPoint y: 622, endPoint x: 474, endPoint y: 621, distance: 257.0
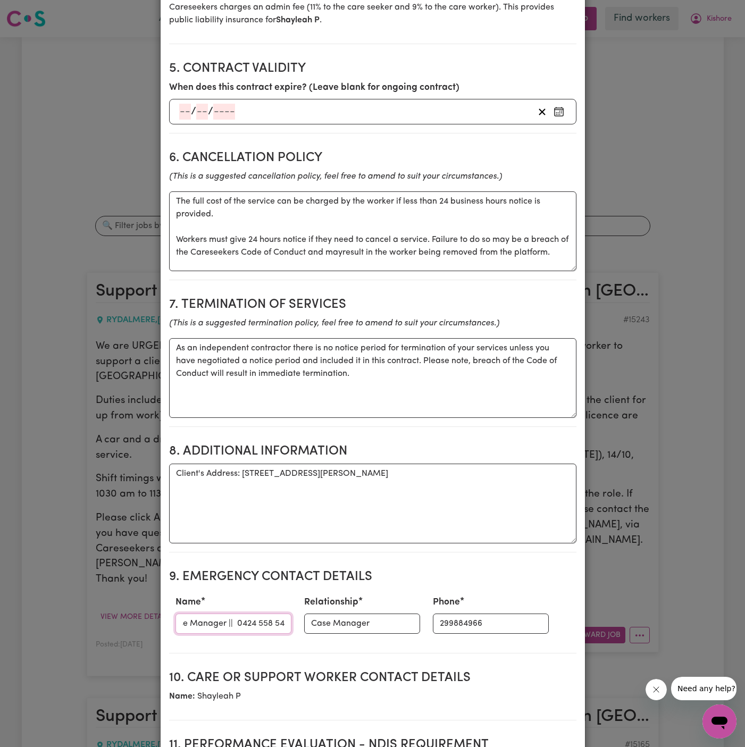
click at [474, 621] on div "Name [PERSON_NAME] - Case Manager || 0424 558 544 Relationship Case Manager Pho…" at bounding box center [373, 615] width 408 height 47
type input "[PERSON_NAME] - Case Manager ||"
click at [472, 620] on input "299884966" at bounding box center [491, 624] width 116 height 20
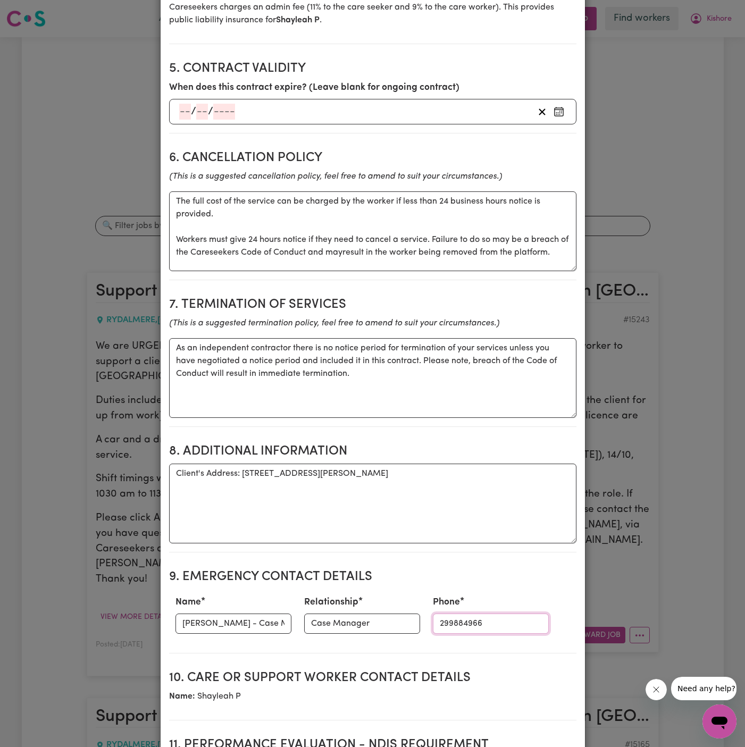
click at [472, 620] on input "299884966" at bounding box center [491, 624] width 116 height 20
paste input "0424 558 544"
type input "0424 558 544"
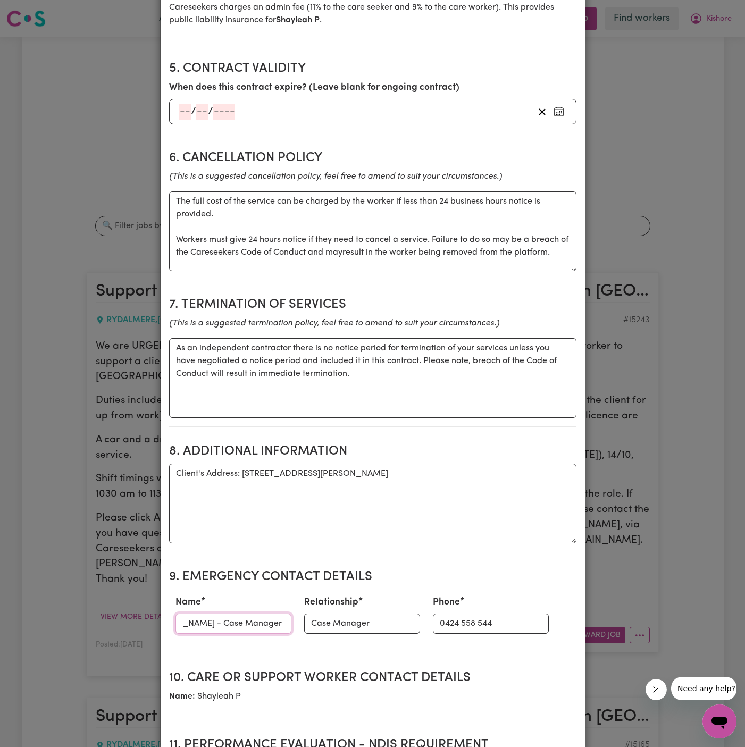
drag, startPoint x: 242, startPoint y: 621, endPoint x: 356, endPoint y: 621, distance: 114.4
click at [356, 621] on div "Name [PERSON_NAME] - Case Manager || Relationship Case Manager Phone [PHONE_NUM…" at bounding box center [373, 615] width 408 height 47
click at [269, 617] on input "[PERSON_NAME] -" at bounding box center [234, 624] width 116 height 20
type input "[PERSON_NAME]"
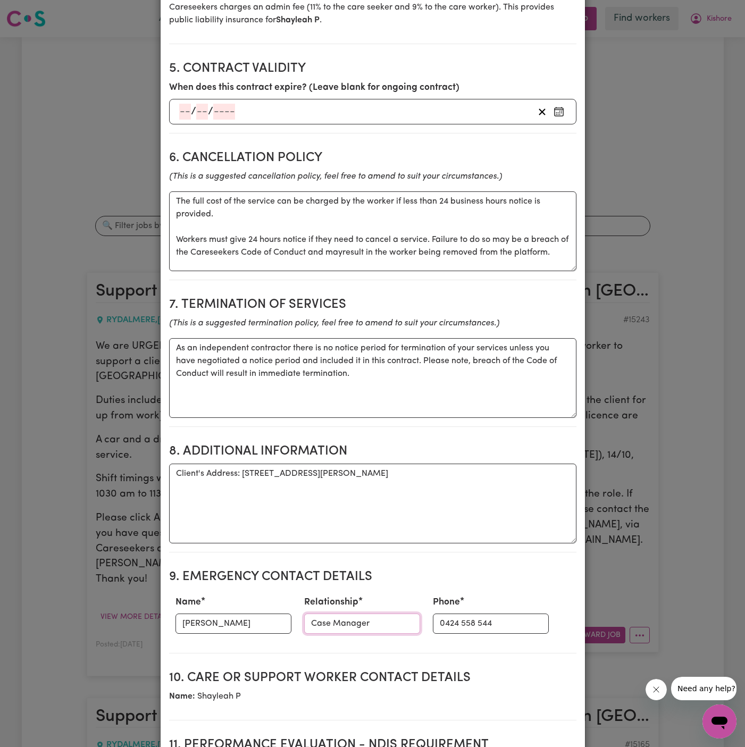
click at [362, 629] on input "Case Manager" at bounding box center [362, 624] width 116 height 20
click at [381, 628] on input "Hands Of Care" at bounding box center [362, 624] width 116 height 20
click at [185, 621] on input "[PERSON_NAME]" at bounding box center [234, 624] width 116 height 20
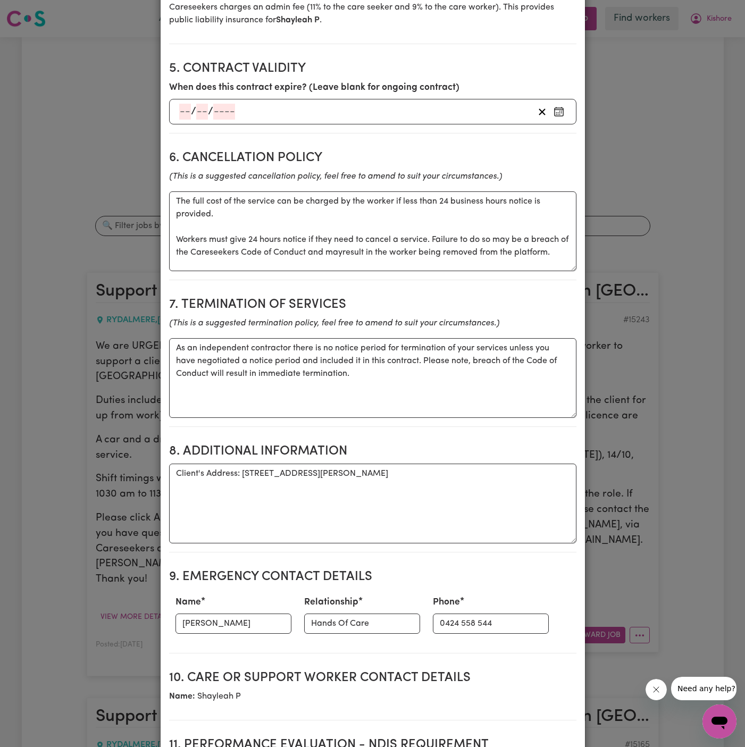
click at [396, 643] on section "9. Emergency Contact Details Name [PERSON_NAME] Relationship Hands Of Care Phon…" at bounding box center [373, 607] width 408 height 93
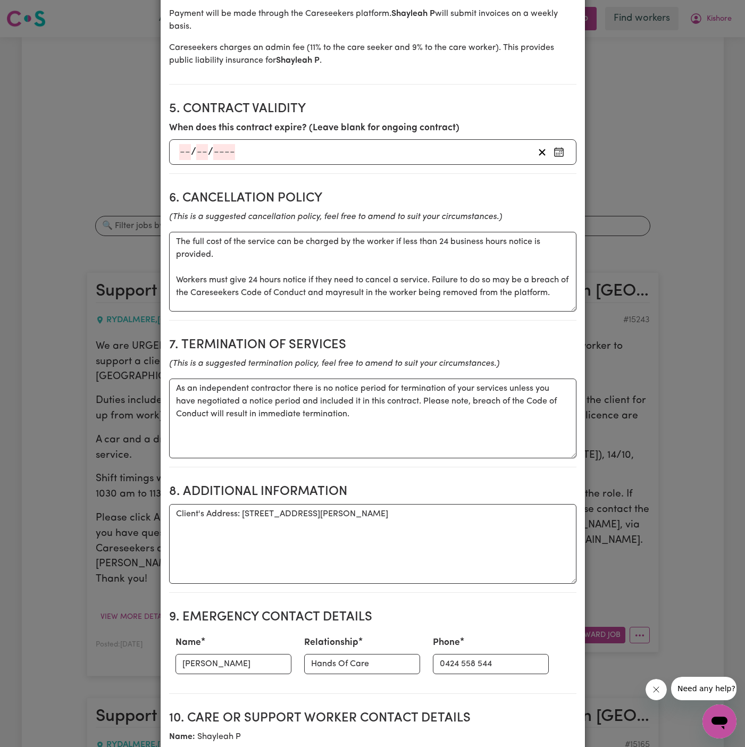
scroll to position [749, 0]
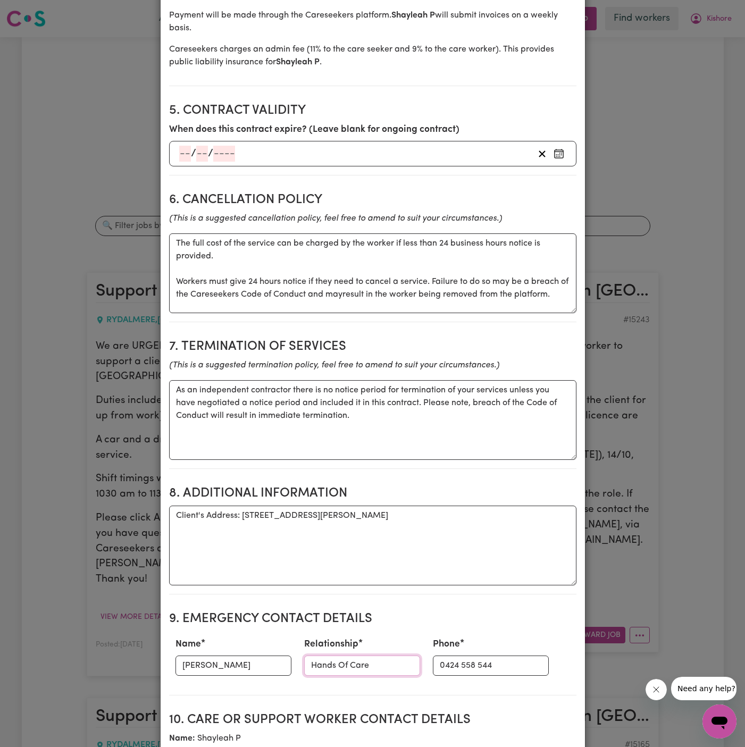
click at [363, 663] on input "Hands Of Care" at bounding box center [362, 666] width 116 height 20
type input "Case Manager"
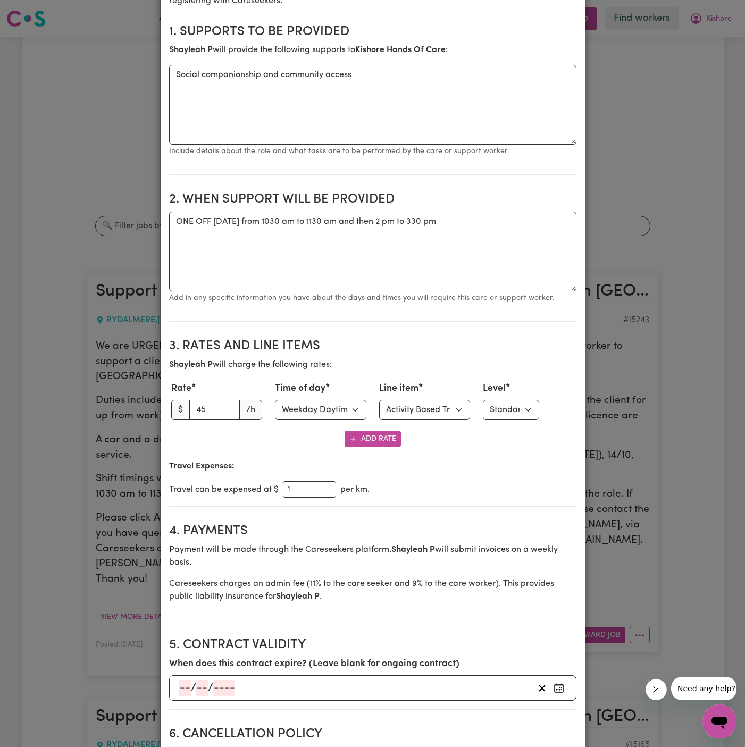
scroll to position [168, 0]
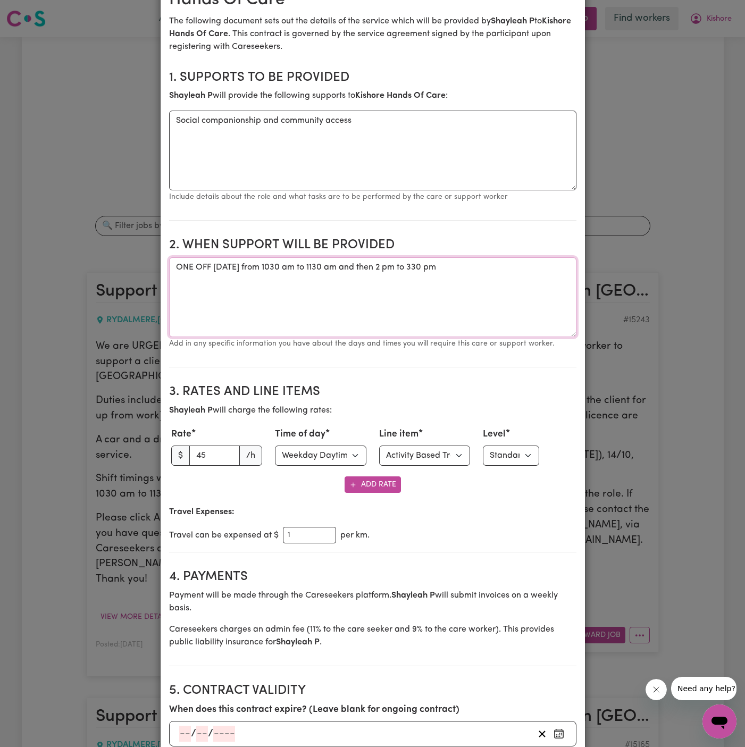
click at [429, 332] on textarea "ONE OFF [DATE] from 1030 am to 1130 am and then 2 pm to 330 pm" at bounding box center [373, 298] width 408 height 80
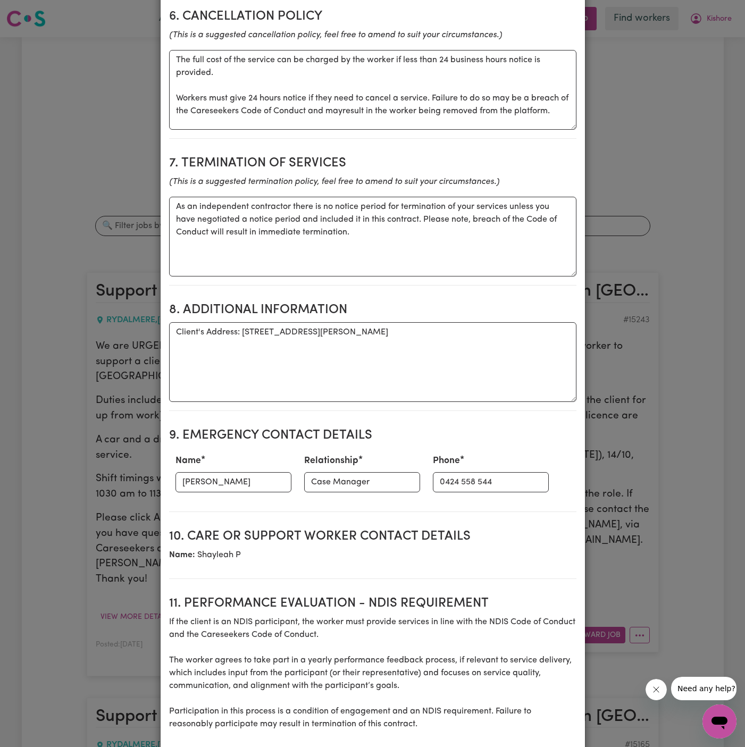
scroll to position [1139, 0]
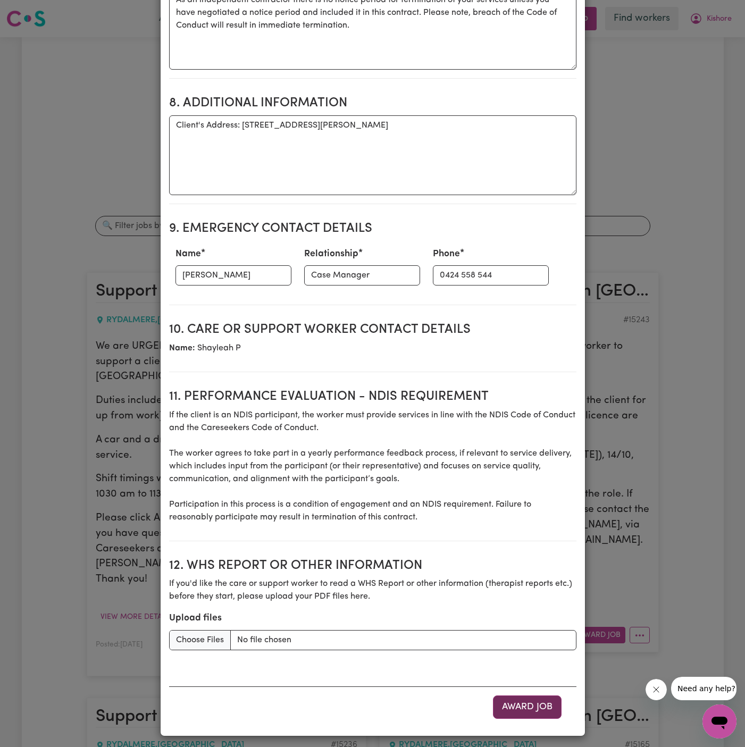
click at [539, 707] on button "Award Job" at bounding box center [527, 707] width 69 height 23
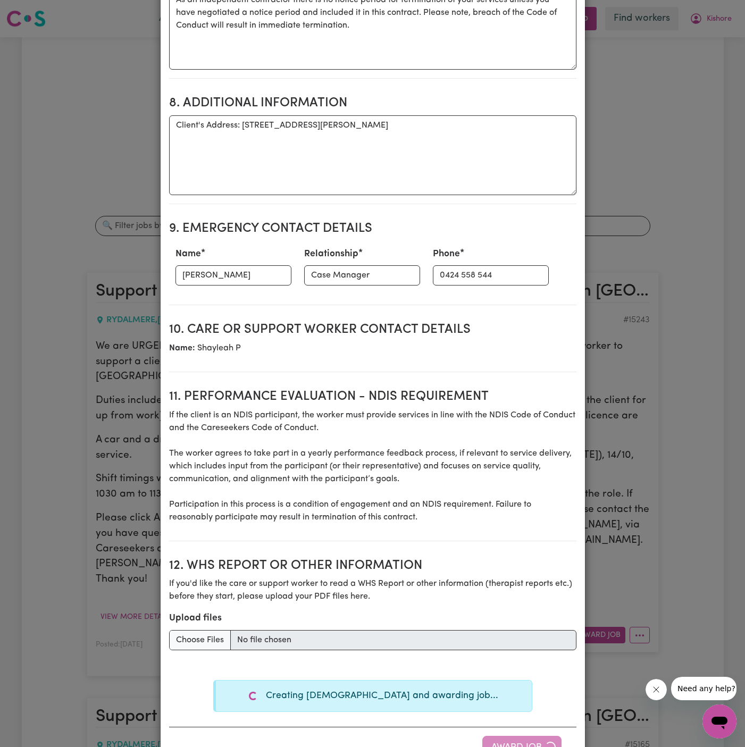
type textarea "Tasks required: Social companionship"
type textarea "Days required: [DATE] Approximately 3 hours to be delivered per day. Start date…"
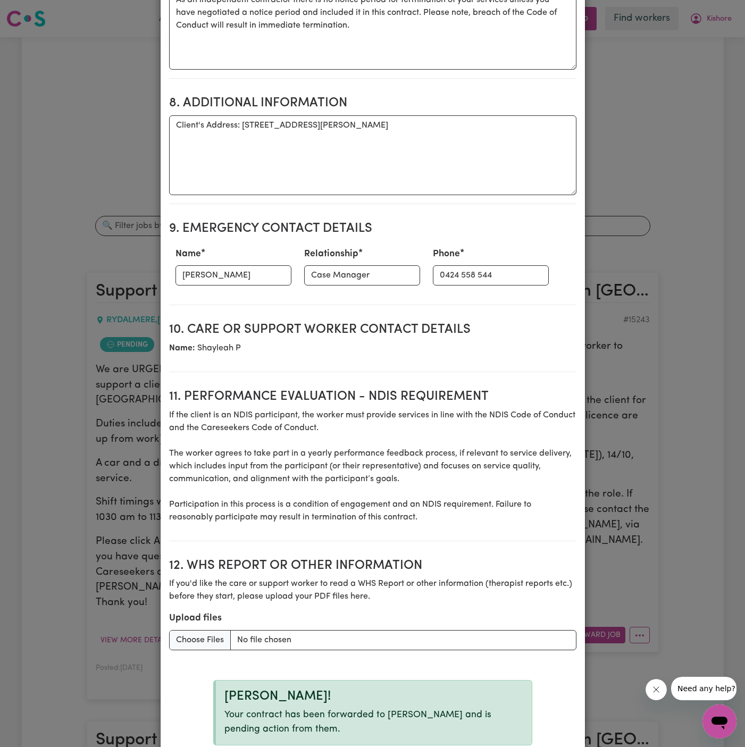
scroll to position [1144, 0]
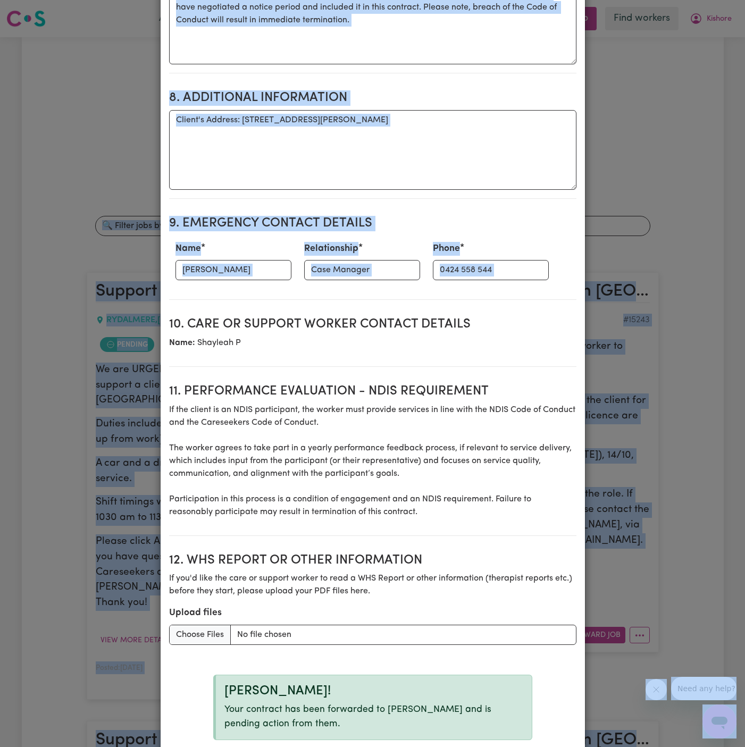
drag, startPoint x: 513, startPoint y: 309, endPoint x: 807, endPoint y: 46, distance: 394.9
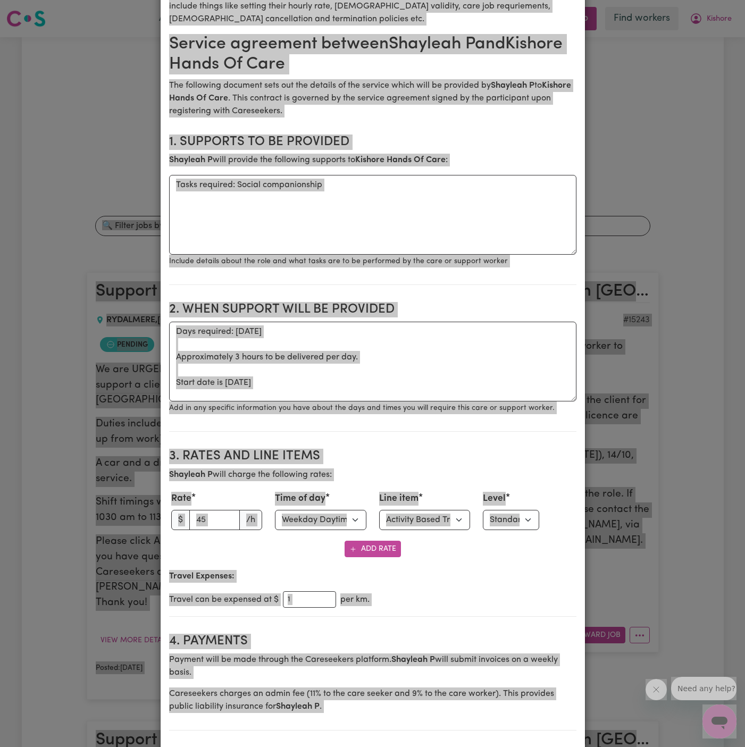
scroll to position [0, 0]
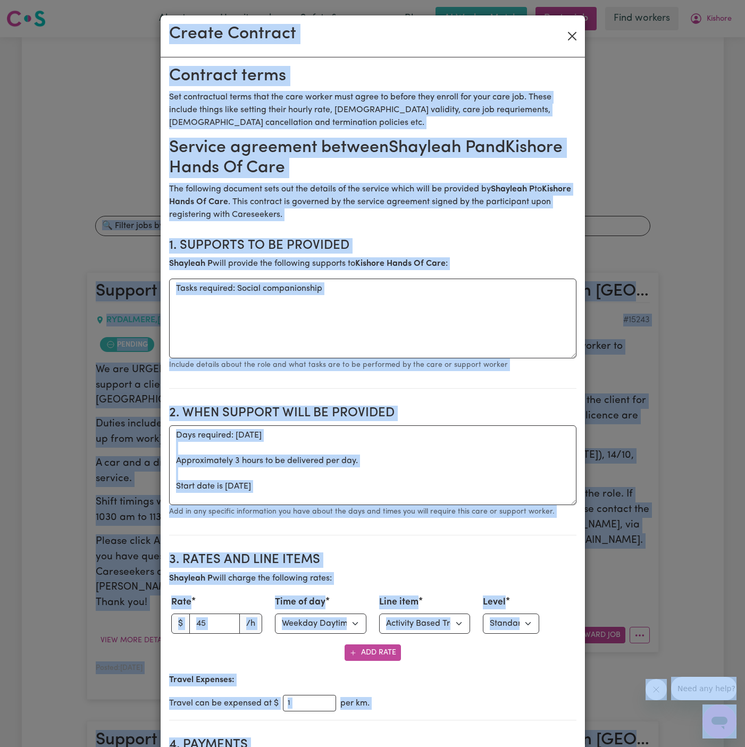
click at [574, 36] on button "Close" at bounding box center [572, 36] width 17 height 17
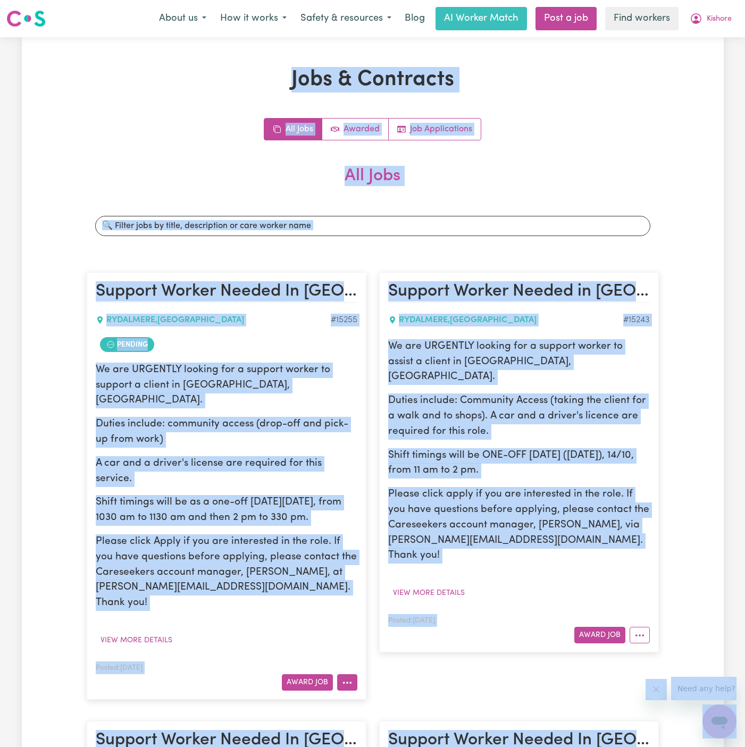
click at [346, 675] on button "More options" at bounding box center [347, 683] width 20 height 16
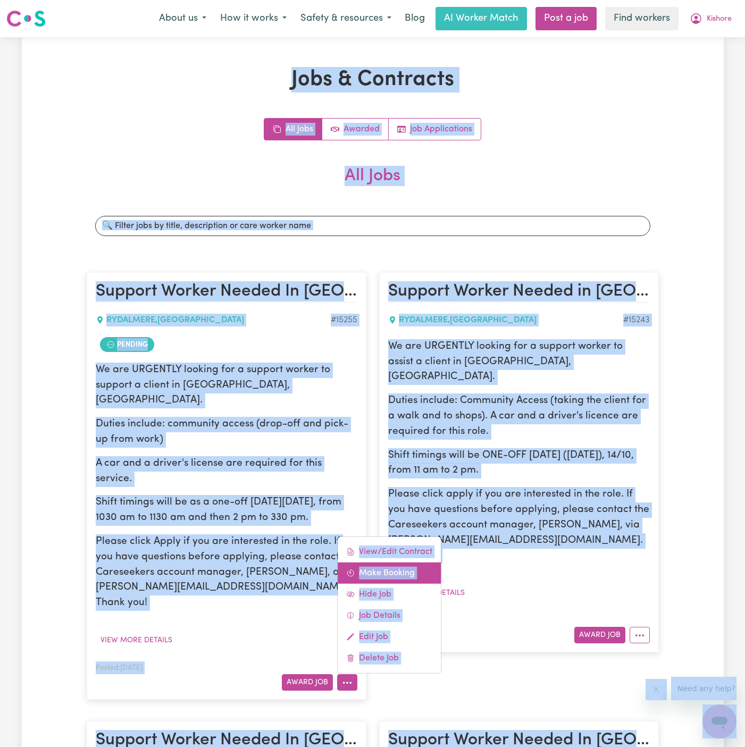
click at [398, 563] on link "Make Booking" at bounding box center [389, 573] width 103 height 21
select select "pm"
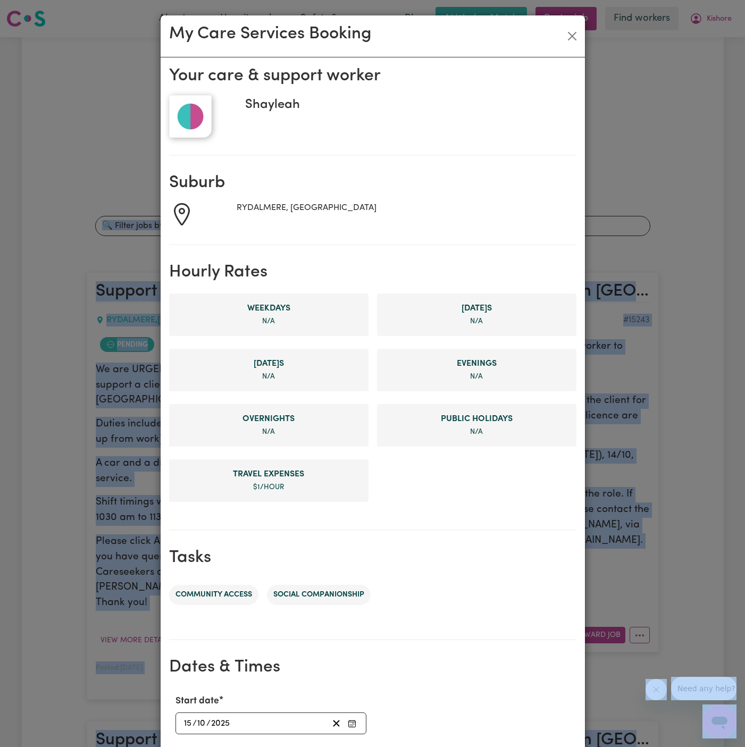
scroll to position [202, 0]
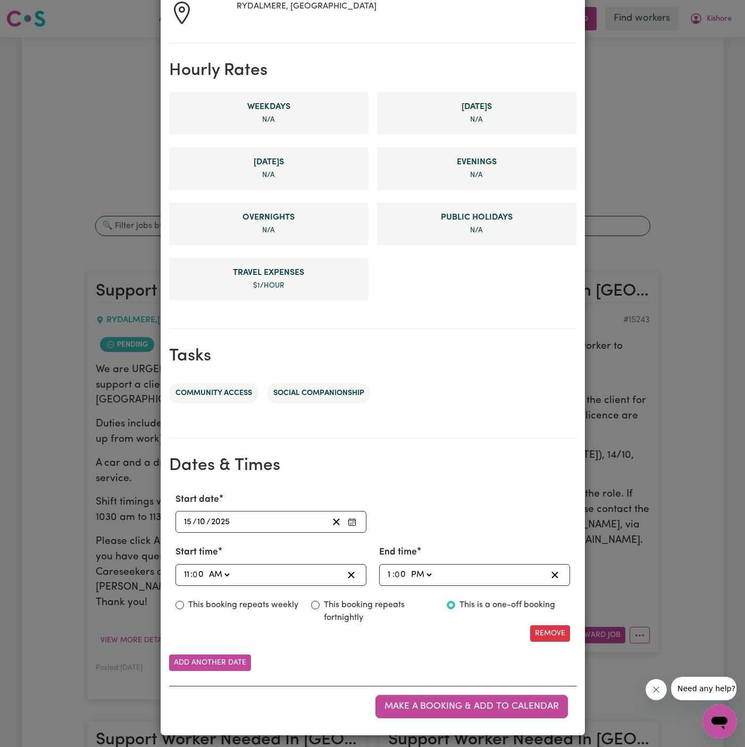
click at [190, 519] on input "15" at bounding box center [188, 522] width 9 height 14
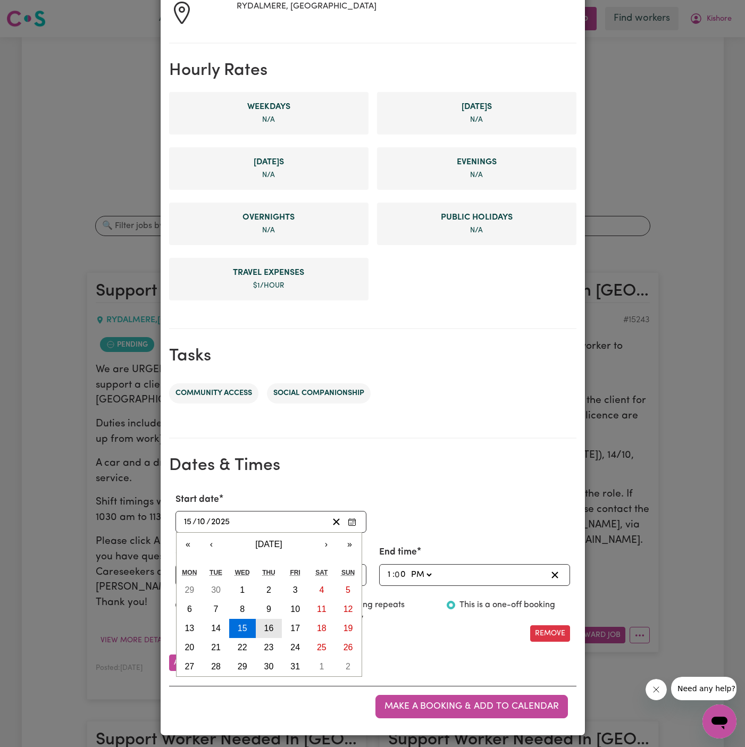
click at [268, 624] on abbr "16" at bounding box center [269, 628] width 10 height 9
type input "[DATE]"
type input "16"
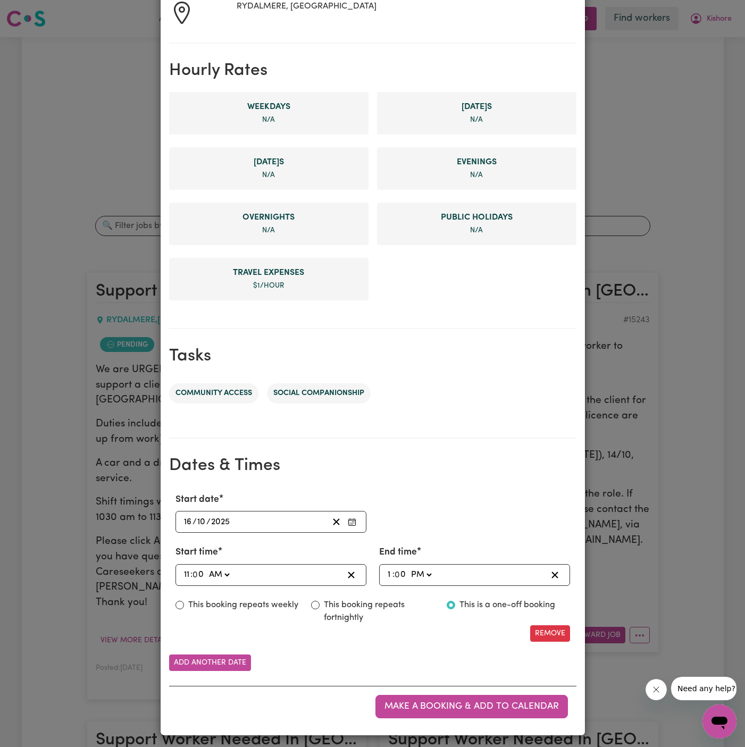
click at [188, 568] on input "11" at bounding box center [187, 575] width 7 height 14
type input "01:00"
type input "1"
type input "10:00"
type input "10"
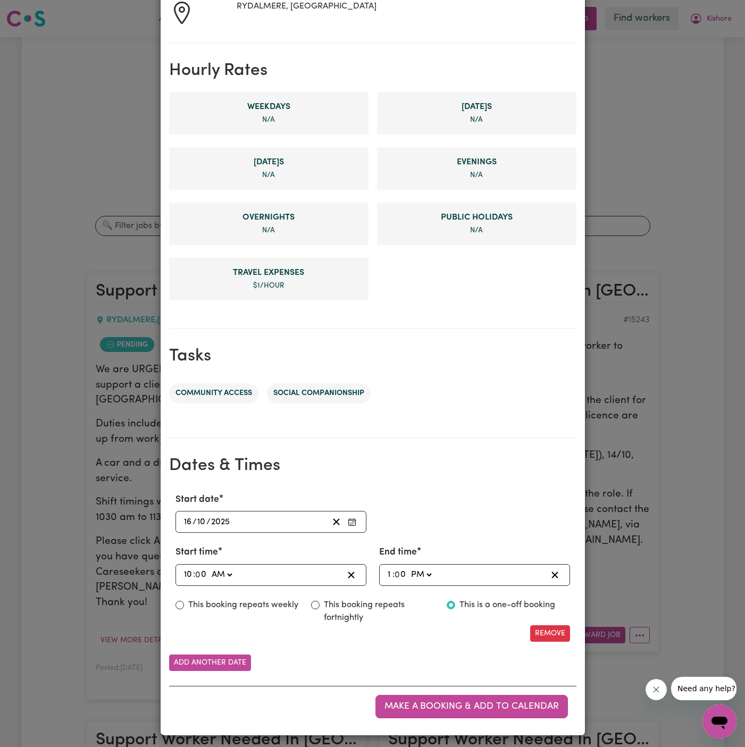
type input "10:03"
type input "3"
type input "10:30"
type input "30"
click at [389, 572] on input "1" at bounding box center [390, 575] width 6 height 14
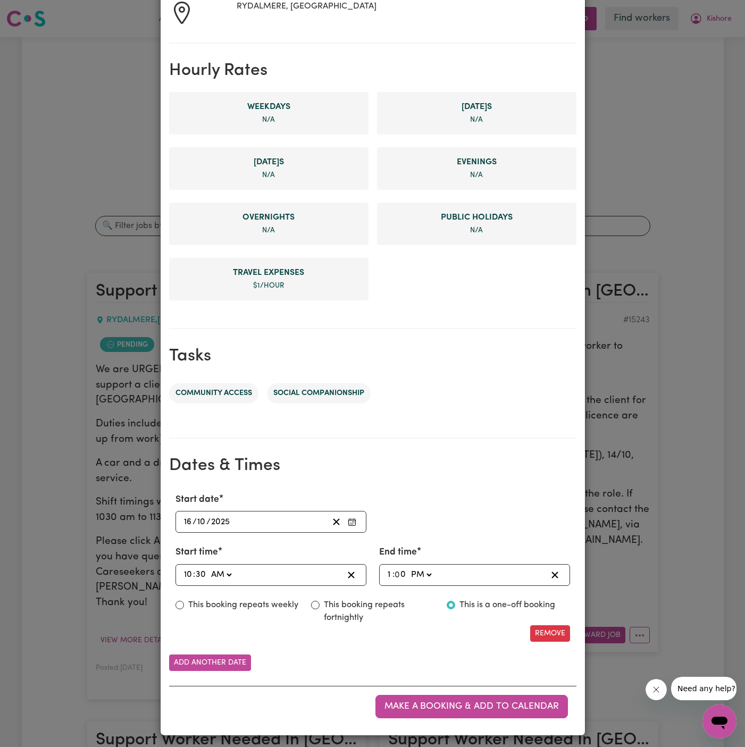
type input "23:00"
type input "11"
type input "23:03"
type input "3"
type input "23:30"
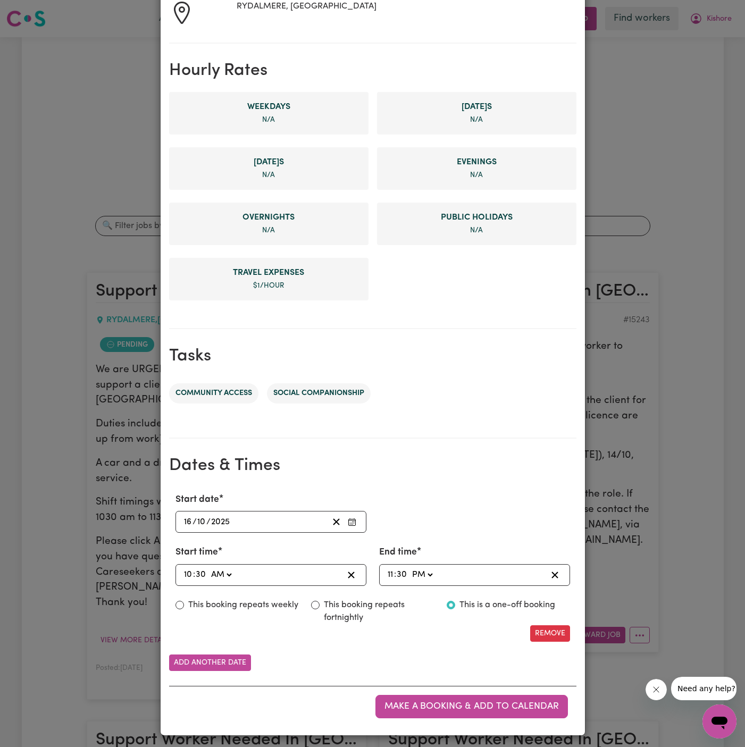
type input "30"
click at [426, 569] on select "AM PM" at bounding box center [422, 575] width 25 height 14
click at [425, 576] on select "AM PM" at bounding box center [422, 575] width 25 height 14
select select "am"
click at [410, 568] on select "AM PM" at bounding box center [422, 575] width 25 height 14
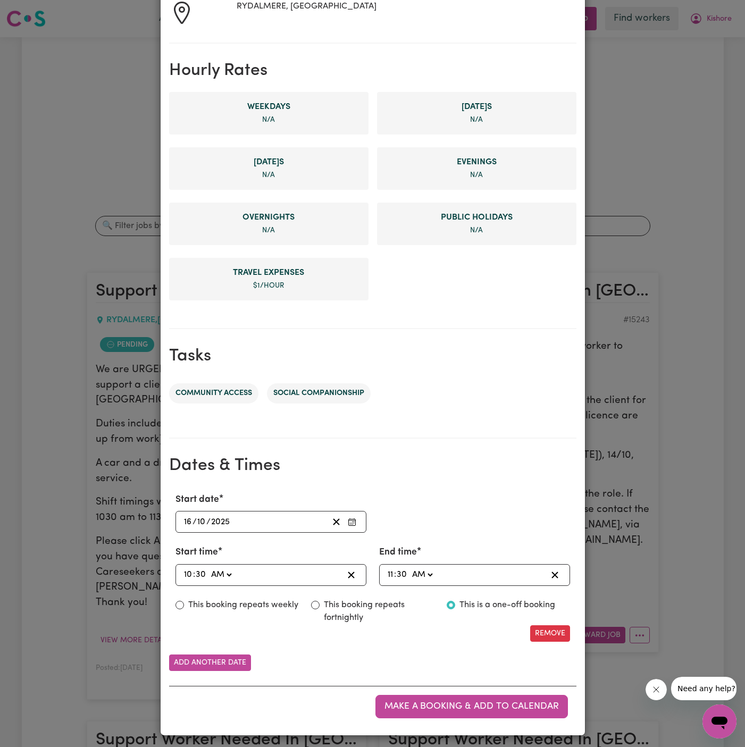
type input "11:30"
click at [206, 658] on button "Add another date" at bounding box center [210, 663] width 82 height 16
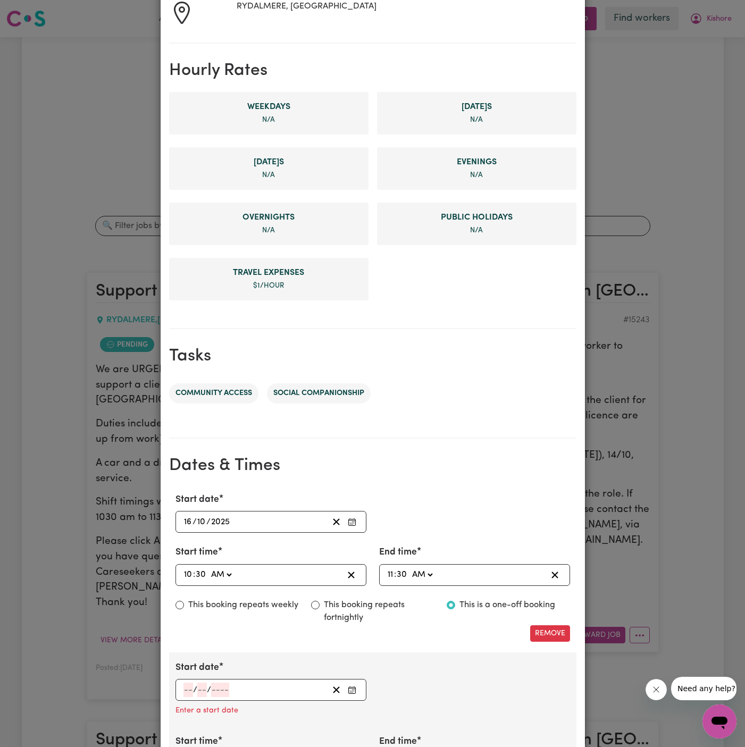
scroll to position [203, 0]
click at [189, 683] on input "number" at bounding box center [189, 689] width 10 height 14
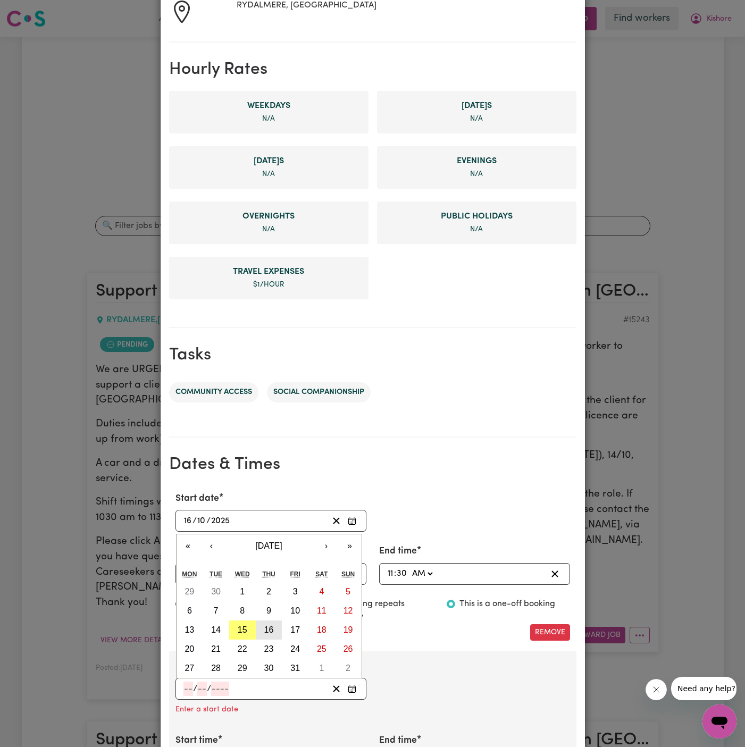
click at [270, 628] on abbr "16" at bounding box center [269, 630] width 10 height 9
type input "[DATE]"
type input "16"
type input "10"
type input "2025"
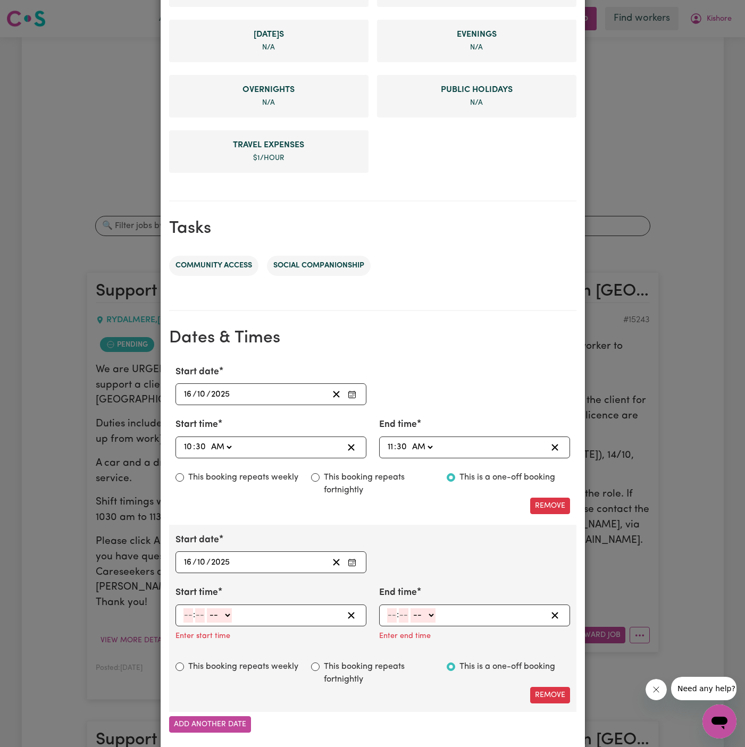
scroll to position [391, 0]
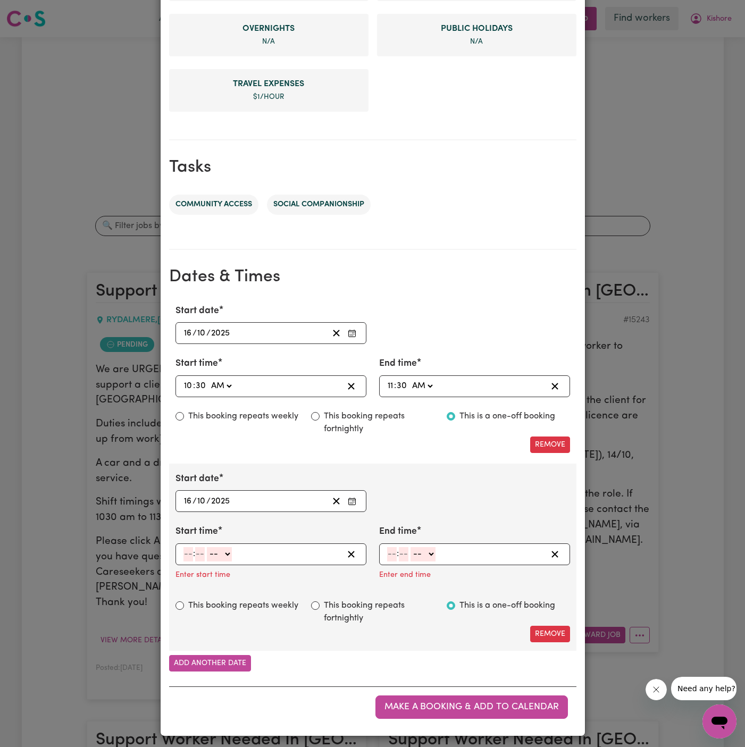
click at [190, 550] on input "number" at bounding box center [189, 554] width 10 height 14
type input "2"
type input "00"
click at [221, 552] on select "-- AM PM" at bounding box center [217, 554] width 25 height 14
select select "pm"
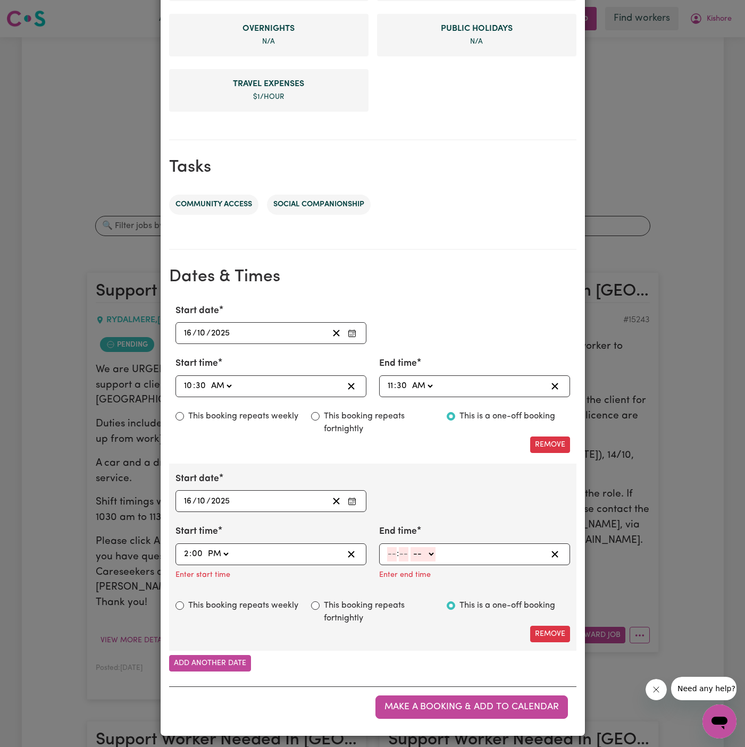
click at [205, 547] on select "-- AM PM" at bounding box center [217, 554] width 25 height 14
type input "14:00"
type input "0"
click at [393, 551] on input "number" at bounding box center [392, 554] width 10 height 14
type input "3"
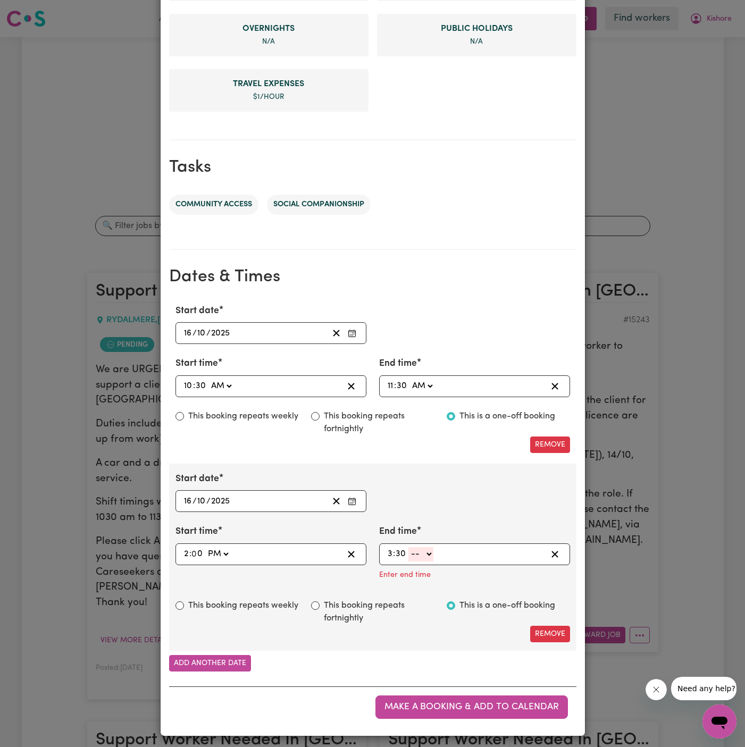
type input "30"
click at [434, 552] on select "-- AM PM" at bounding box center [421, 554] width 25 height 14
select select "pm"
click at [409, 562] on select "-- AM PM" at bounding box center [421, 554] width 25 height 14
type input "15:30"
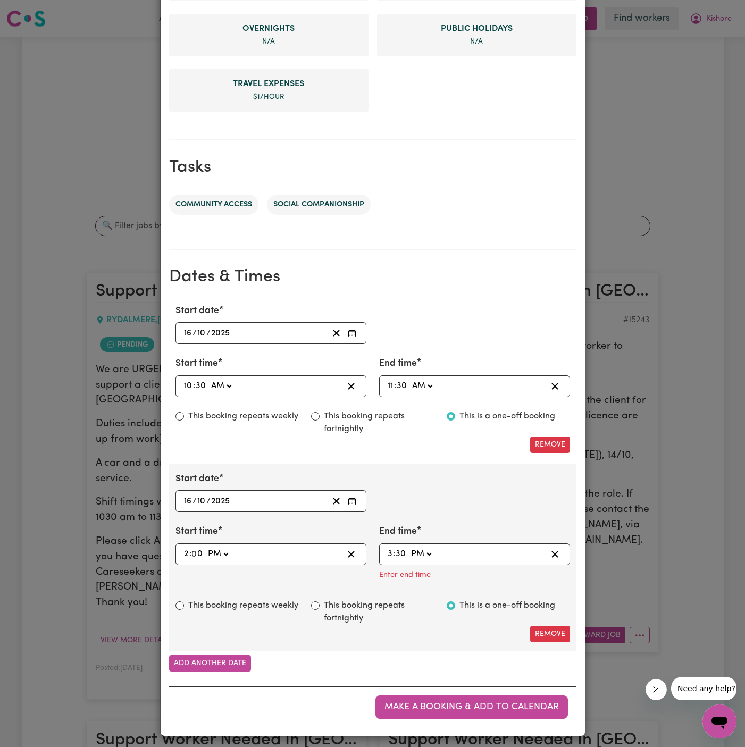
scroll to position [369, 0]
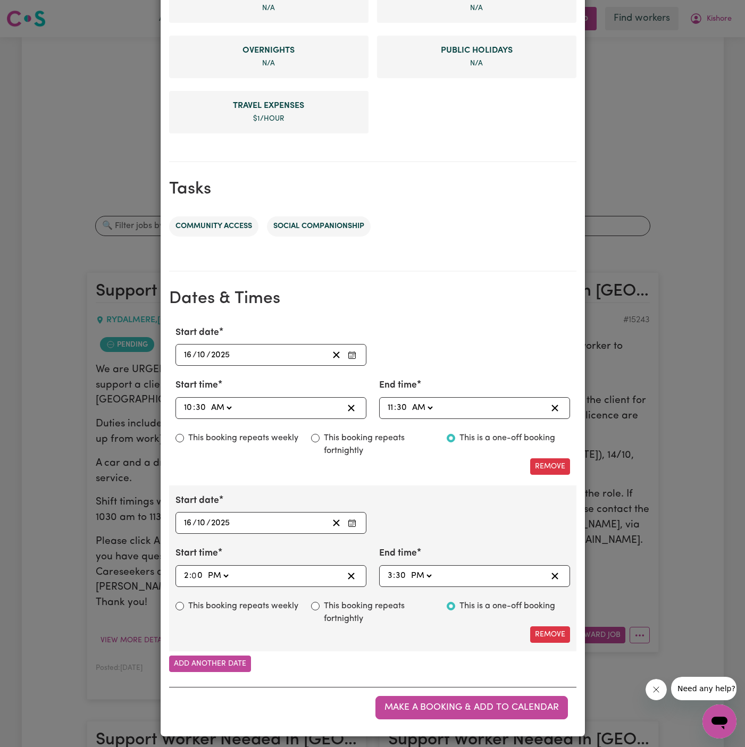
click at [448, 486] on div "Start date [DATE] [DATE] « ‹ [DATE] › » Mon Tue Wed Thu Fri Sat Sun 29 30 1 2 3…" at bounding box center [373, 569] width 408 height 166
click at [460, 707] on span "Make a booking & add to calendar" at bounding box center [472, 707] width 175 height 9
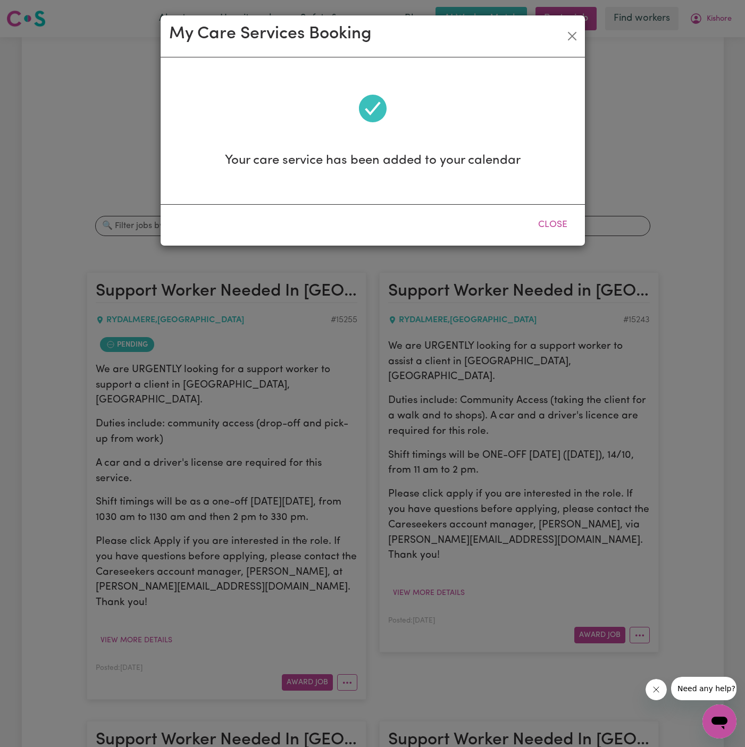
scroll to position [0, 0]
click at [553, 225] on button "Close" at bounding box center [552, 224] width 47 height 23
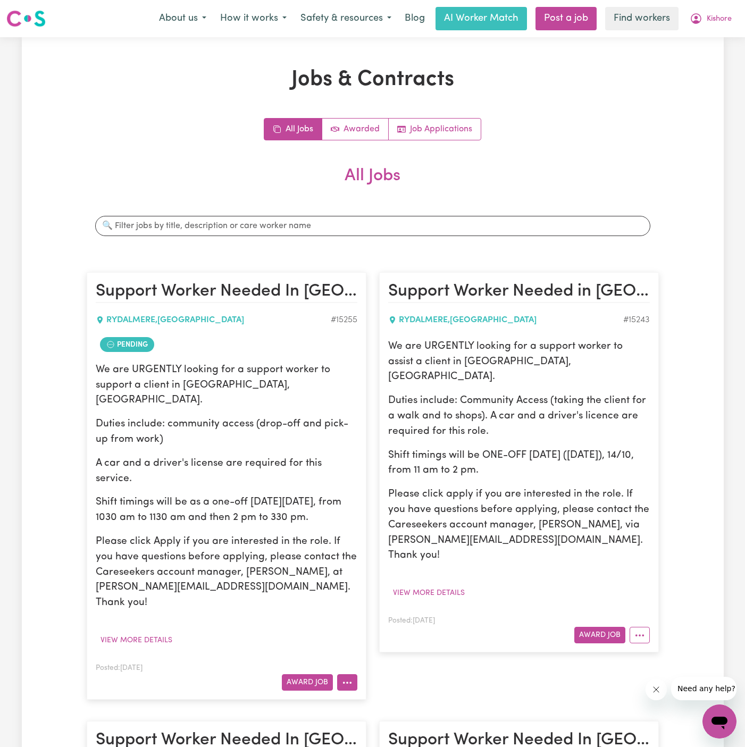
click at [352, 678] on icon "More options" at bounding box center [347, 683] width 11 height 11
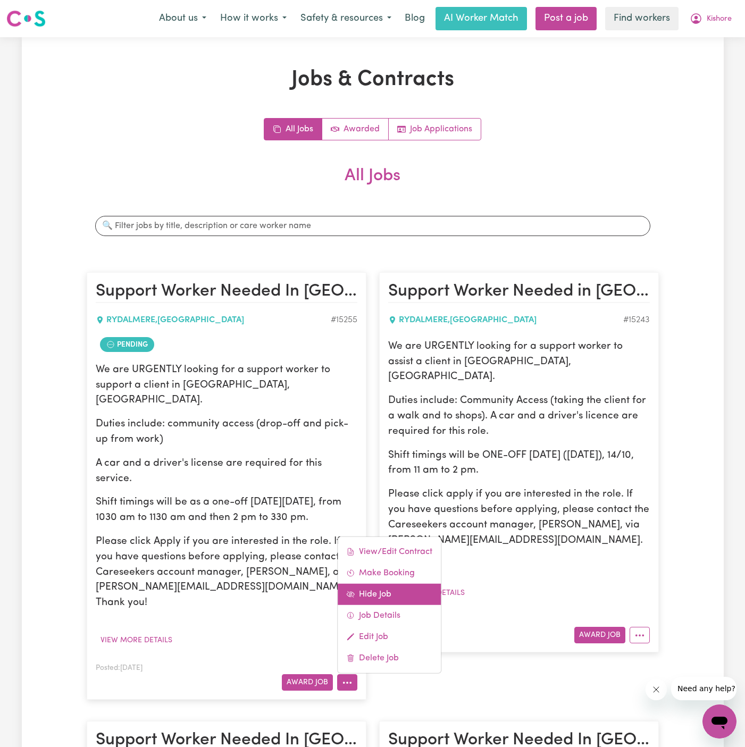
click at [383, 584] on link "Hide Job" at bounding box center [389, 594] width 103 height 21
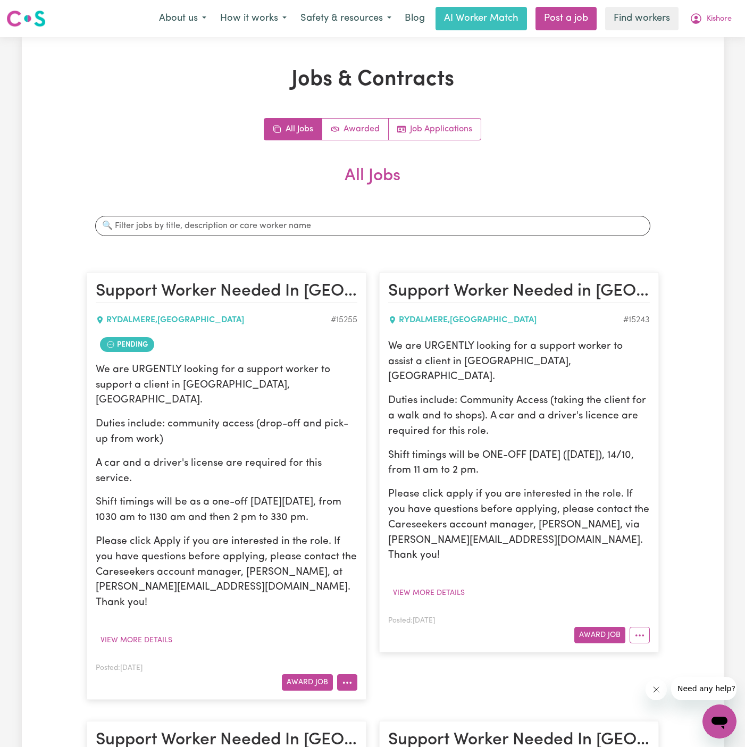
click at [347, 675] on button "More options" at bounding box center [347, 683] width 20 height 16
click at [390, 563] on link "Make Booking" at bounding box center [389, 573] width 103 height 21
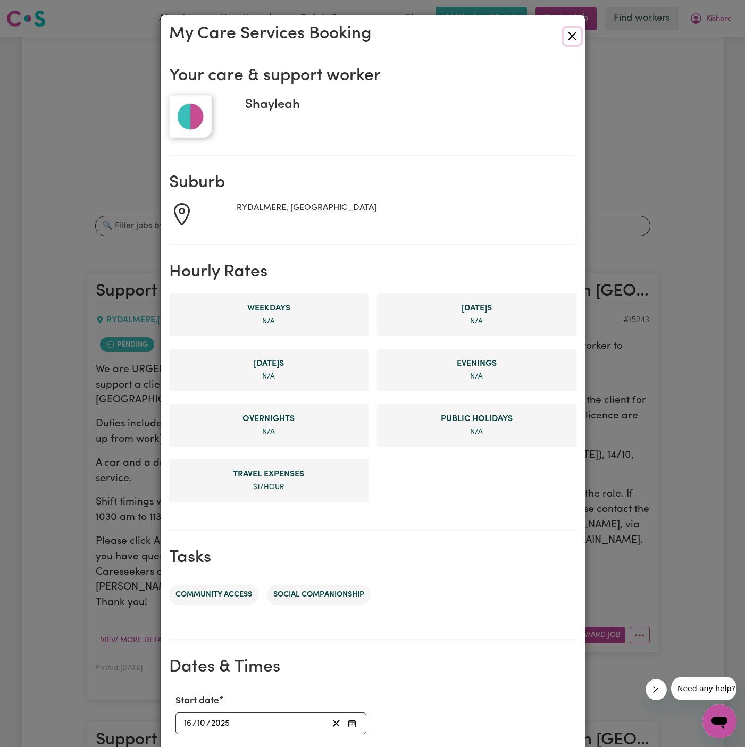
click at [577, 39] on button "Close" at bounding box center [572, 36] width 17 height 17
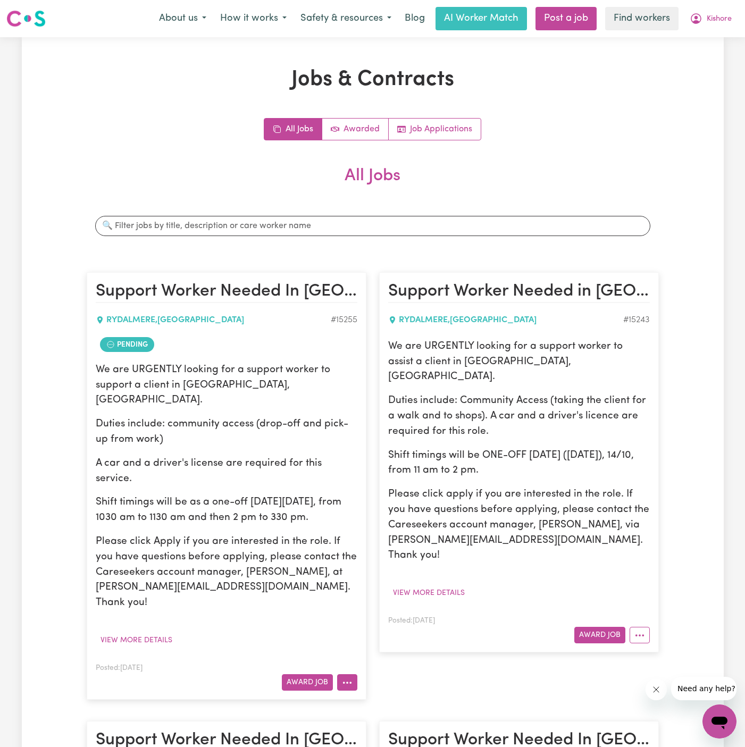
click at [340, 675] on button "More options" at bounding box center [347, 683] width 20 height 16
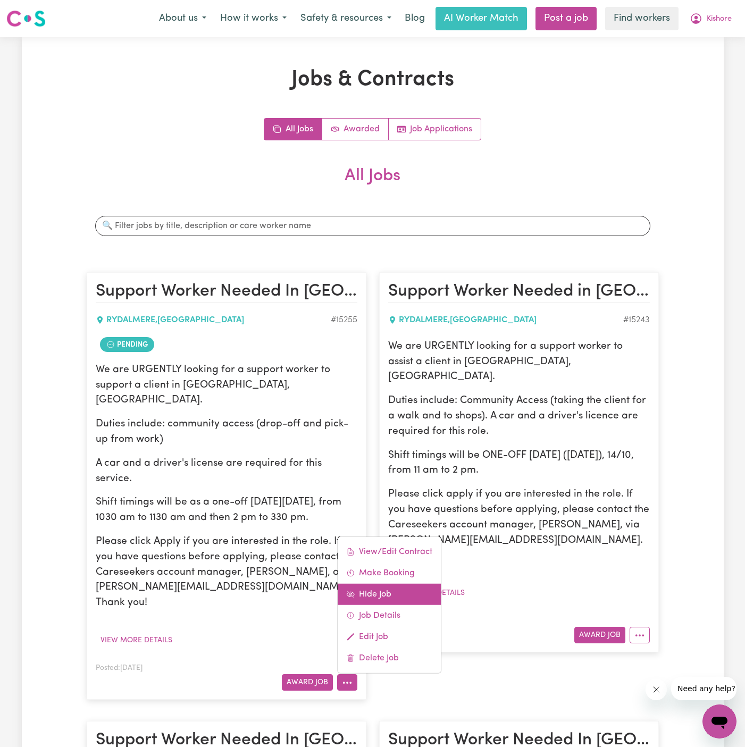
click at [372, 584] on link "Hide Job" at bounding box center [389, 594] width 103 height 21
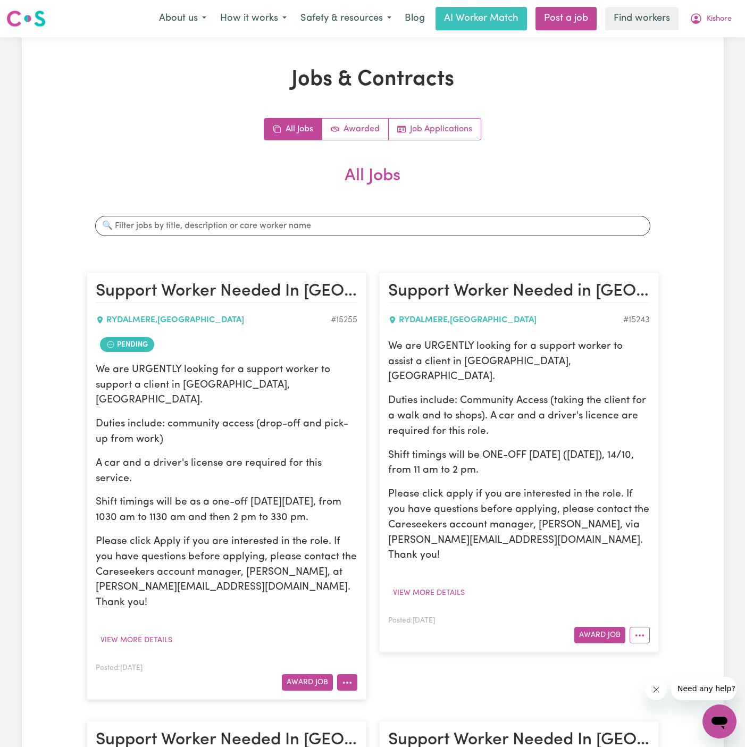
click at [350, 675] on button "More options" at bounding box center [347, 683] width 20 height 16
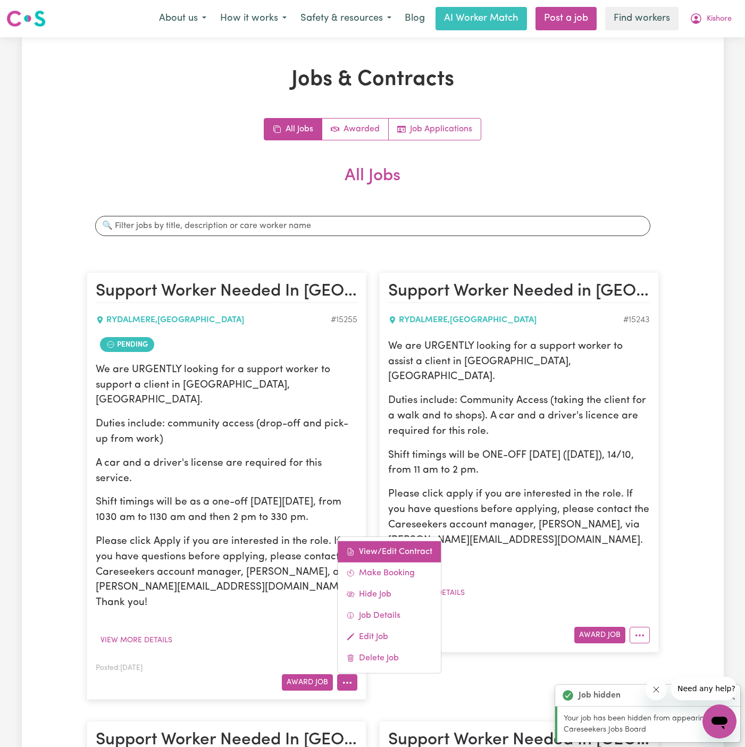
click at [388, 542] on link "View/Edit Contract" at bounding box center [389, 552] width 103 height 21
select select "WEEKDAY_DAYTIME"
select select "ACTIVITY_TRANSPORT"
select select "ONE"
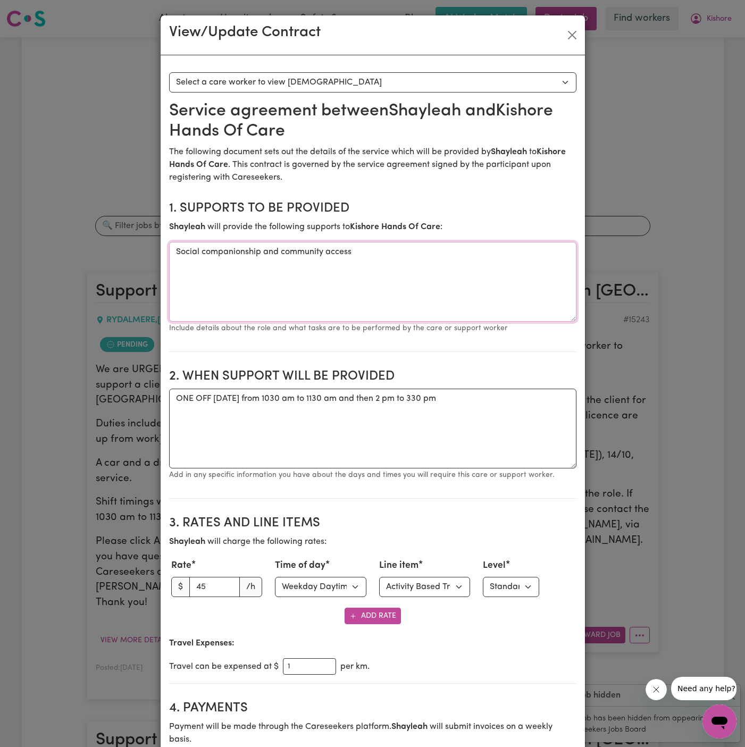
click at [285, 250] on textarea "Social companionship and community access" at bounding box center [373, 282] width 408 height 80
click at [270, 396] on textarea "ONE OFF [DATE] from 1030 am to 1130 am and then 2 pm to 330 pm" at bounding box center [373, 429] width 408 height 80
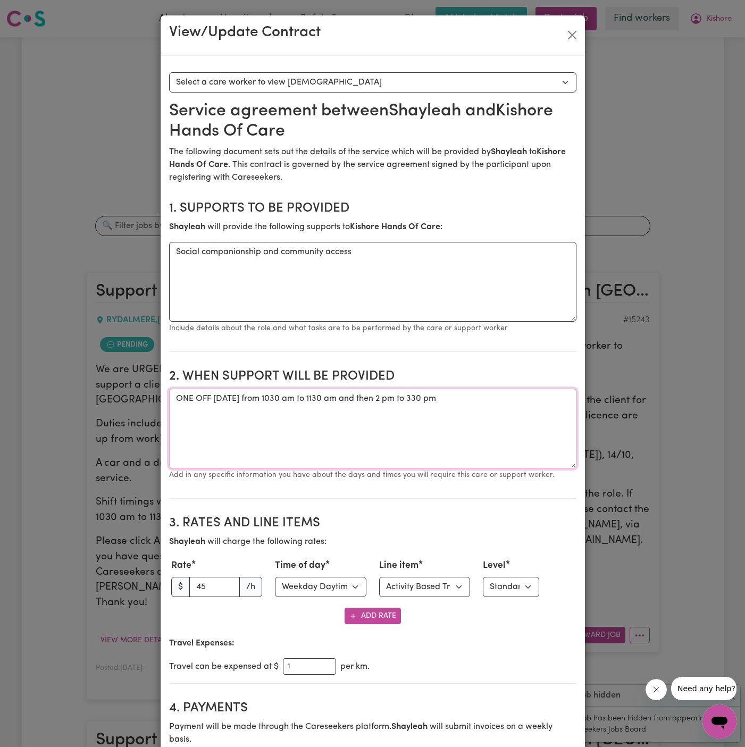
click at [270, 396] on textarea "ONE OFF [DATE] from 1030 am to 1130 am and then 2 pm to 330 pm" at bounding box center [373, 429] width 408 height 80
click at [577, 39] on button "Close" at bounding box center [572, 35] width 17 height 17
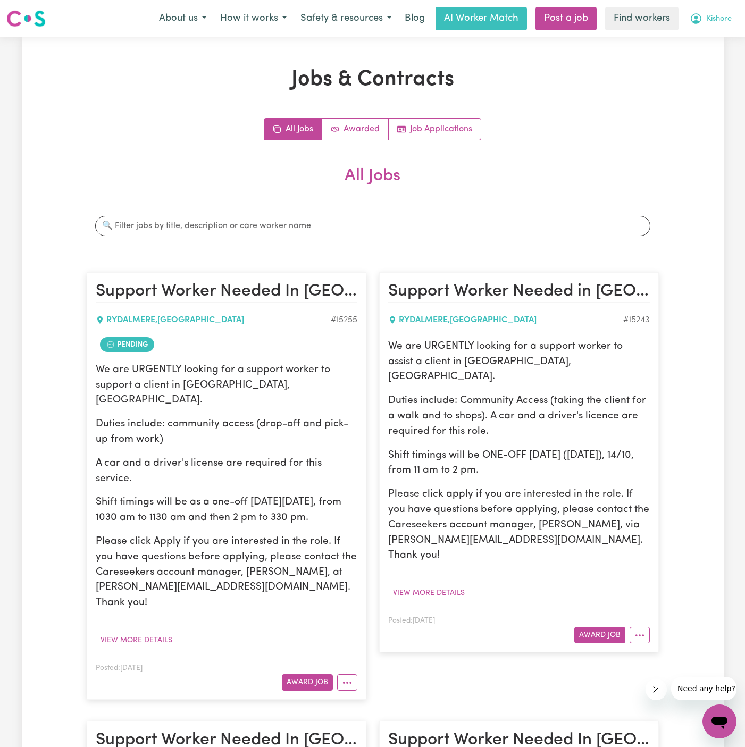
click at [717, 18] on span "Kishore" at bounding box center [719, 19] width 25 height 12
click at [699, 63] on link "Logout" at bounding box center [696, 61] width 84 height 20
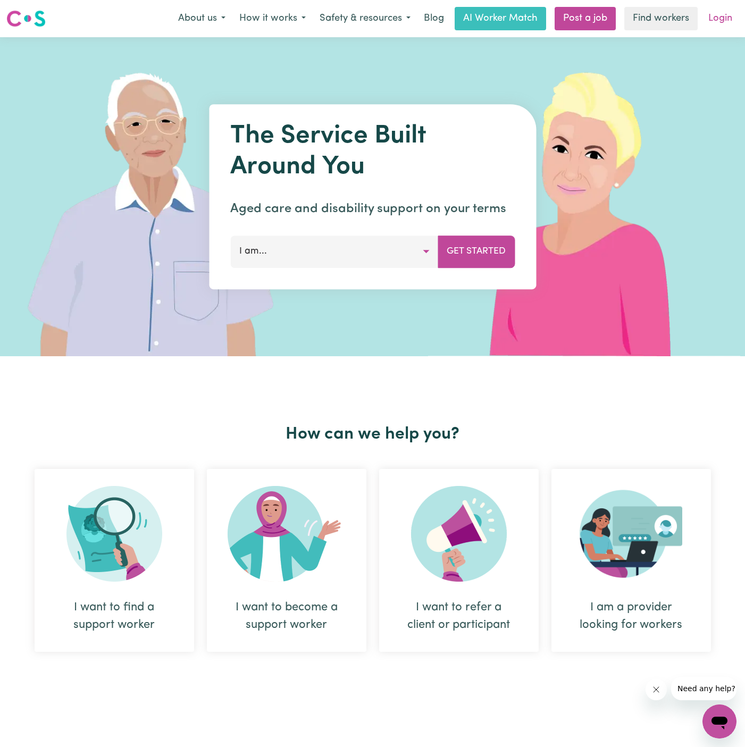
click at [715, 19] on link "Login" at bounding box center [720, 18] width 37 height 23
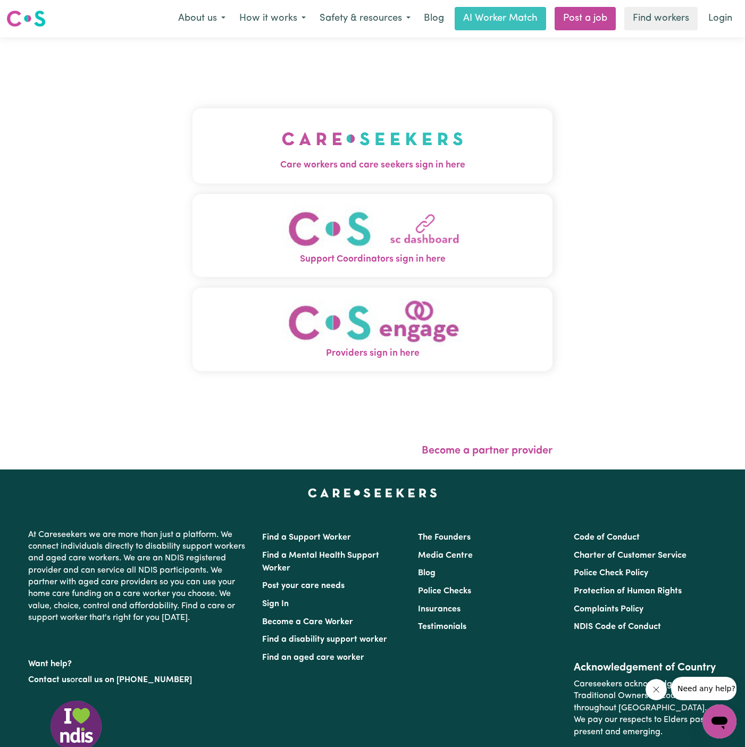
click at [298, 160] on span "Care workers and care seekers sign in here" at bounding box center [373, 166] width 360 height 14
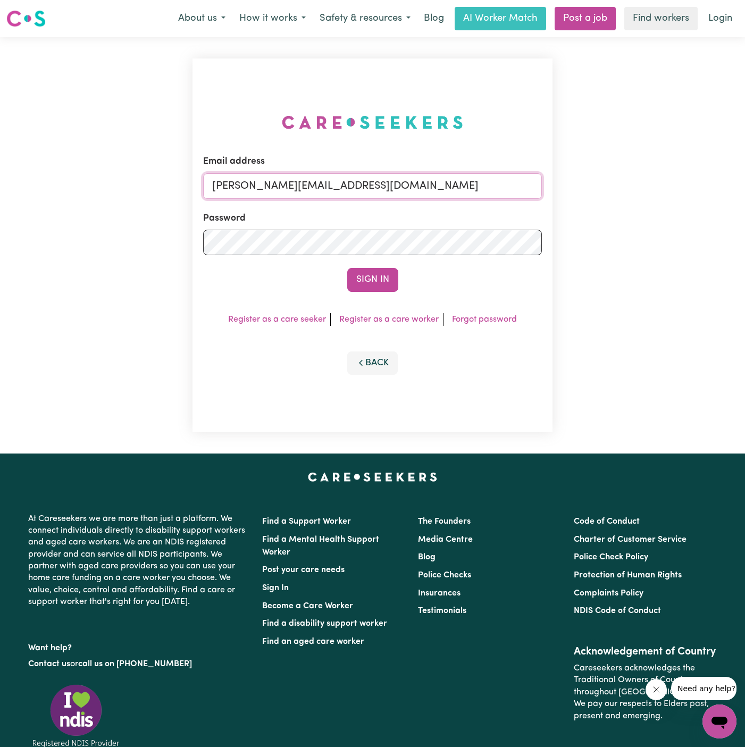
click at [446, 192] on input "[PERSON_NAME][EMAIL_ADDRESS][DOMAIN_NAME]" at bounding box center [372, 186] width 339 height 26
drag, startPoint x: 265, startPoint y: 188, endPoint x: 634, endPoint y: 208, distance: 368.7
click at [634, 208] on div "Email address [EMAIL_ADDRESS][DOMAIN_NAME] Password Sign In Register as a care …" at bounding box center [372, 245] width 745 height 417
type input "[EMAIL_ADDRESS][DOMAIN_NAME]"
click at [363, 294] on div "Email address [EMAIL_ADDRESS][DOMAIN_NAME] Password Sign In Register as a care …" at bounding box center [373, 246] width 360 height 374
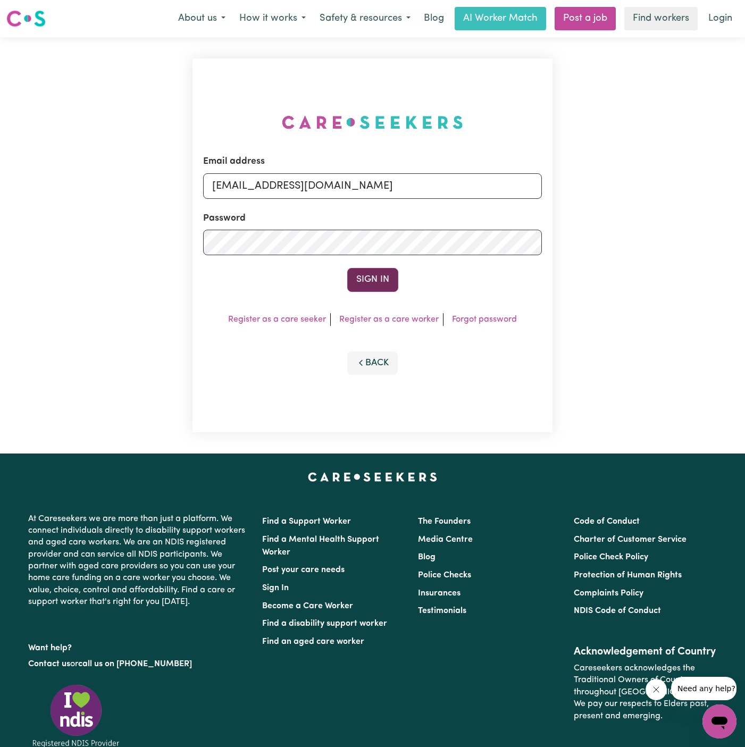
click at [376, 273] on button "Sign In" at bounding box center [372, 279] width 51 height 23
